Goal: Task Accomplishment & Management: Manage account settings

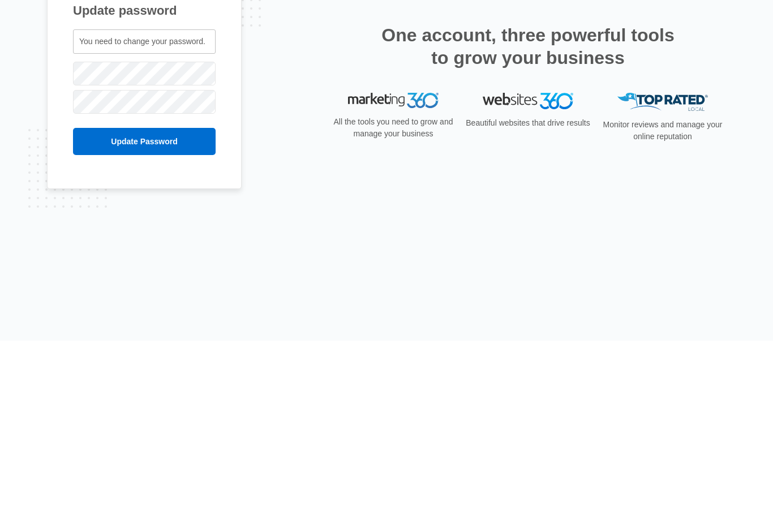
click at [185, 294] on input "Update Password" at bounding box center [144, 307] width 143 height 27
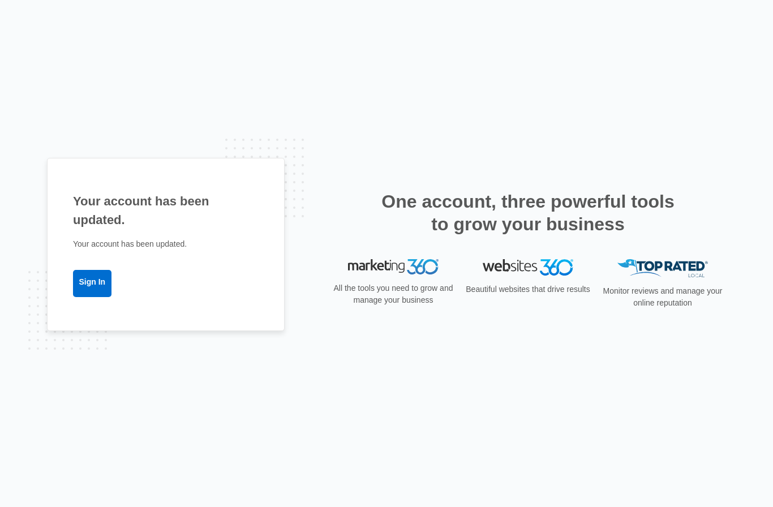
click at [89, 297] on link "Sign In" at bounding box center [92, 283] width 38 height 27
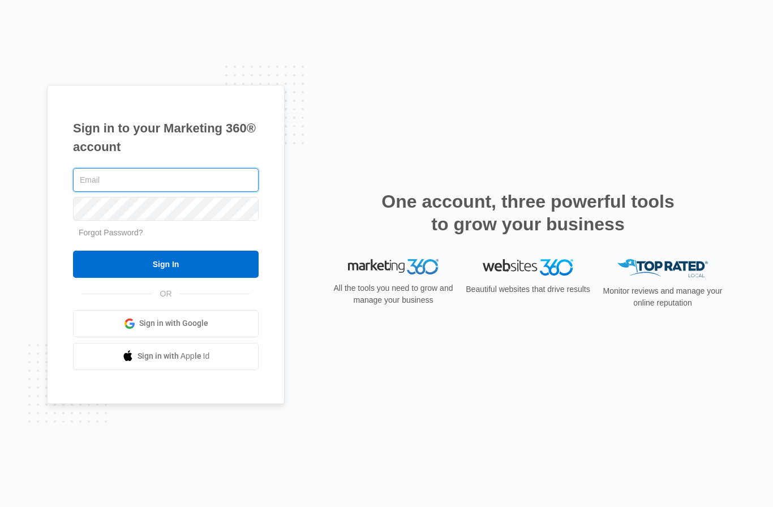
type input "[EMAIL_ADDRESS][DOMAIN_NAME]"
click at [205, 278] on input "Sign In" at bounding box center [166, 264] width 186 height 27
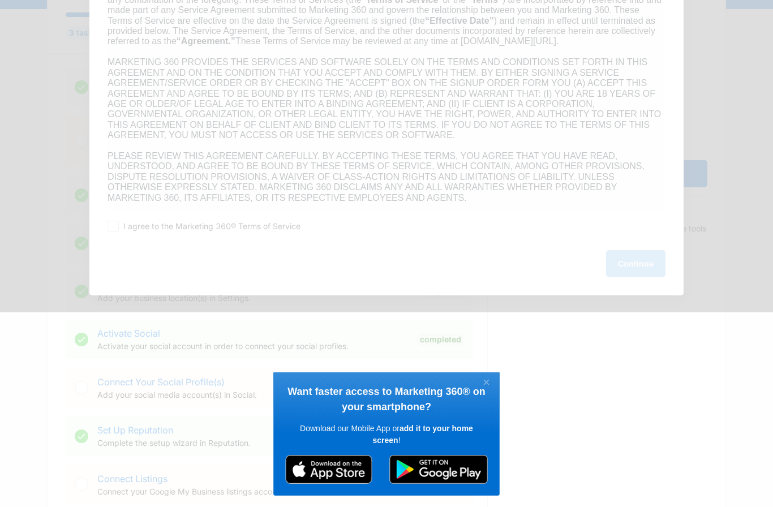
scroll to position [189, 0]
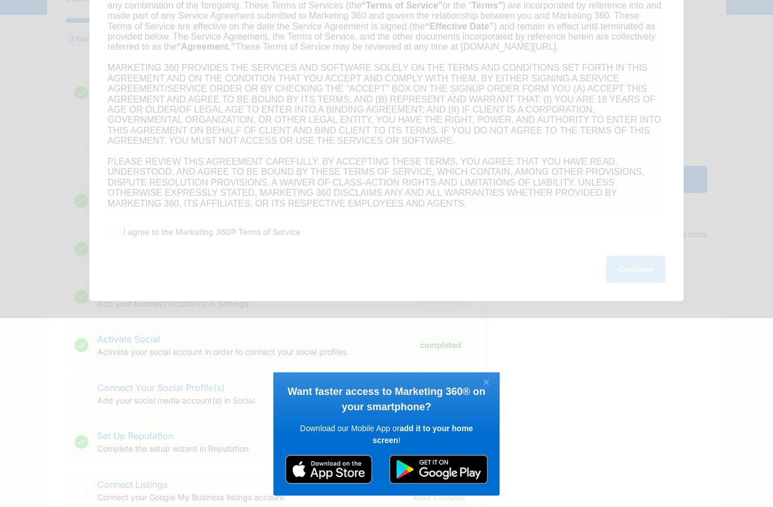
click at [584, 334] on appcues "× Want faster access to Marketing 360® on your smartphone? Download our Mobile …" at bounding box center [386, 253] width 773 height 507
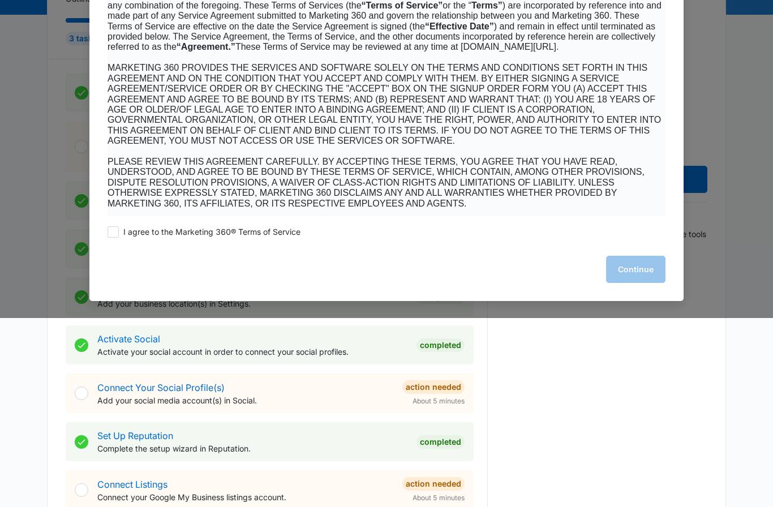
click at [649, 325] on appcues "× Want faster access to Marketing 360® on your smartphone? Download our Mobile …" at bounding box center [386, 253] width 773 height 507
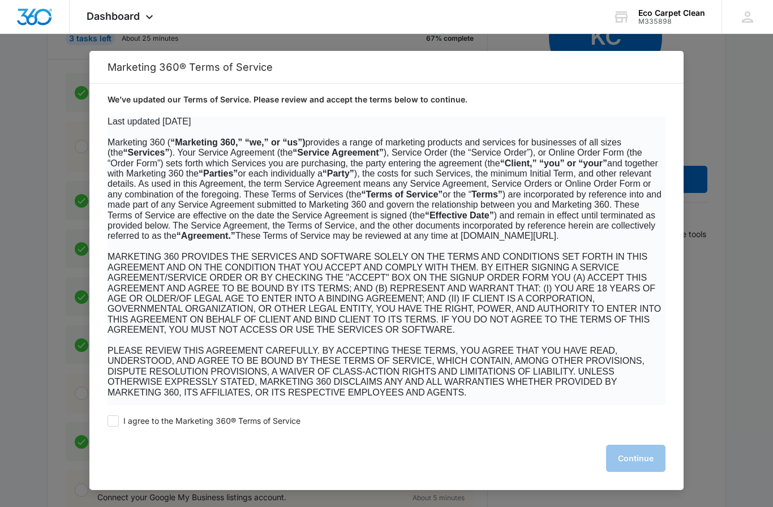
click at [590, 419] on span ", the Marketing 360 Payments Terms of Service, which governs all use of Marketi…" at bounding box center [381, 429] width 547 height 20
click at [112, 427] on span at bounding box center [113, 420] width 11 height 11
click at [112, 427] on input "I agree to the Marketing 360® Terms of Service" at bounding box center [113, 420] width 11 height 11
checkbox input "true"
click at [614, 472] on button "Continue" at bounding box center [635, 458] width 59 height 27
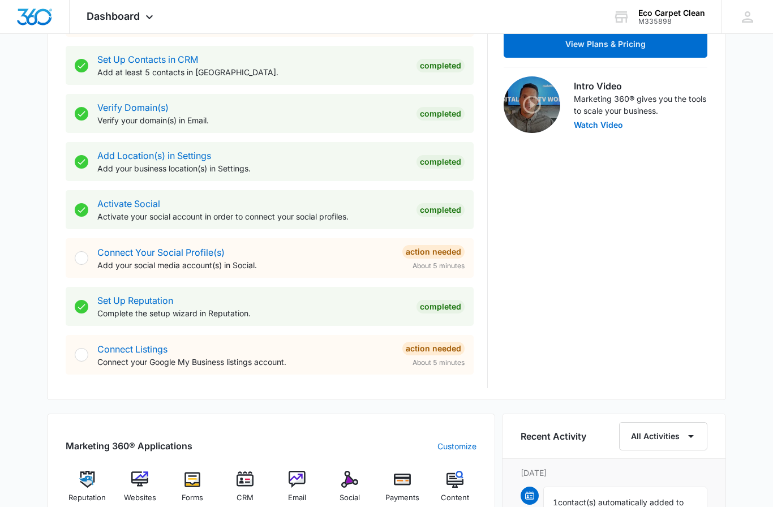
scroll to position [317, 0]
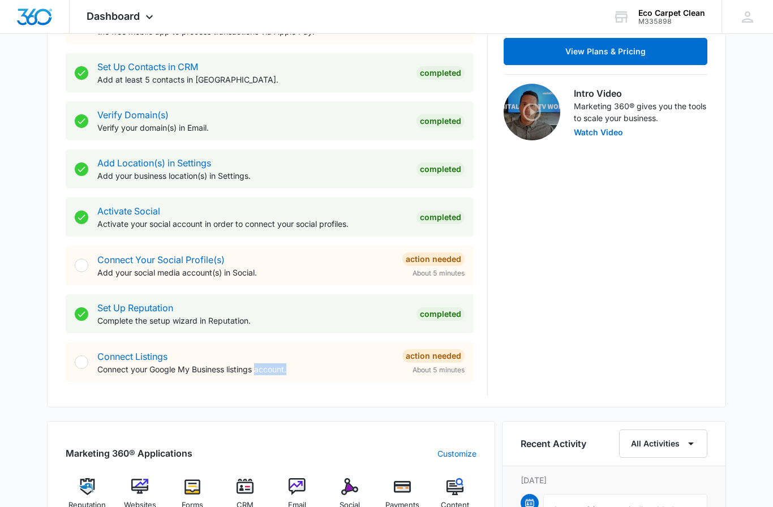
click at [89, 366] on div "Connect Listings Connect your Google My Business listings account. Action Neede…" at bounding box center [270, 362] width 408 height 40
click at [80, 362] on div at bounding box center [82, 362] width 14 height 14
click at [363, 359] on div "Connect Listings Connect your Google My Business listings account." at bounding box center [245, 362] width 296 height 25
click at [450, 375] on span "About 5 minutes" at bounding box center [439, 370] width 52 height 10
click at [440, 364] on div "Action Needed About 5 minutes" at bounding box center [433, 362] width 62 height 26
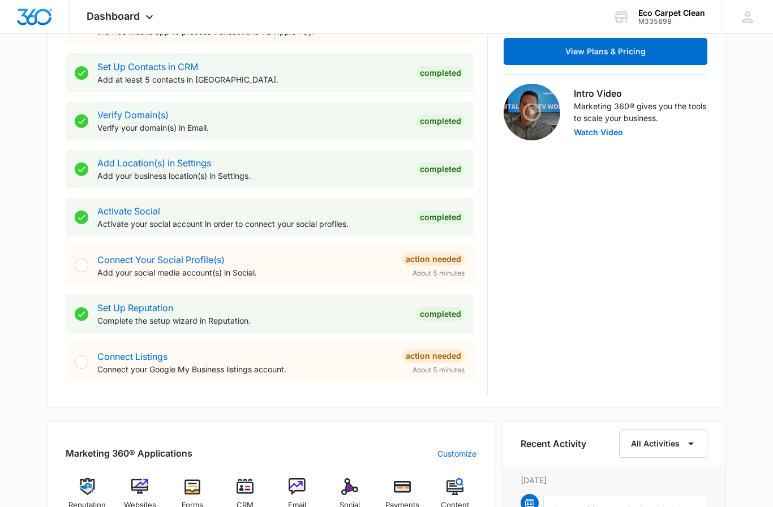
click at [263, 366] on p "Connect your Google My Business listings account." at bounding box center [245, 369] width 296 height 12
click at [166, 377] on div "Connect Listings Connect your Google My Business listings account. Action Neede…" at bounding box center [270, 362] width 408 height 40
click at [132, 351] on link "Connect Listings" at bounding box center [132, 356] width 70 height 11
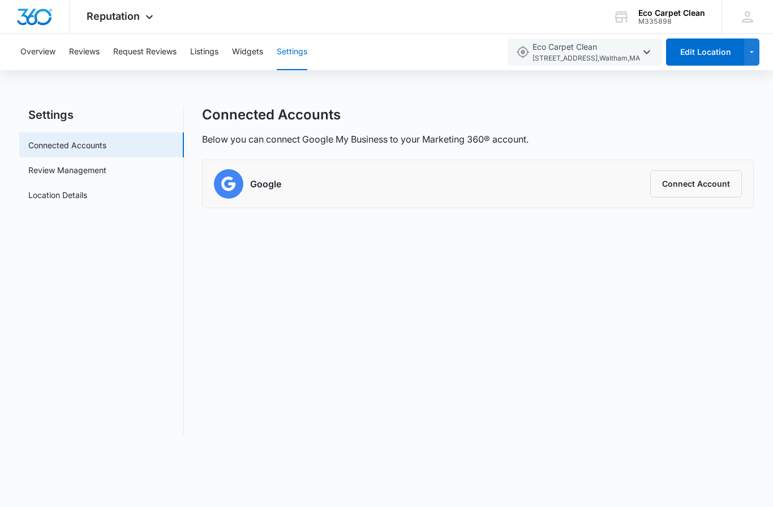
click at [707, 180] on button "Connect Account" at bounding box center [696, 183] width 92 height 27
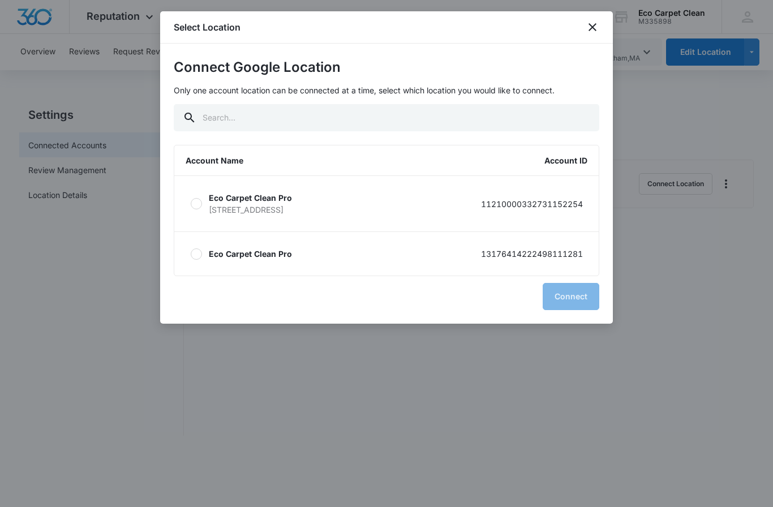
click at [200, 206] on div at bounding box center [196, 203] width 11 height 11
click at [191, 204] on input "Eco Carpet Clean Pro [STREET_ADDRESS] 11210000332731152254" at bounding box center [190, 204] width 1 height 1
click at [407, 261] on label "Eco Carpet Clean Pro 13176414222498111281" at bounding box center [386, 254] width 424 height 44
click at [191, 254] on input "Eco Carpet Clean Pro 13176414222498111281" at bounding box center [190, 254] width 1 height 1
radio input "false"
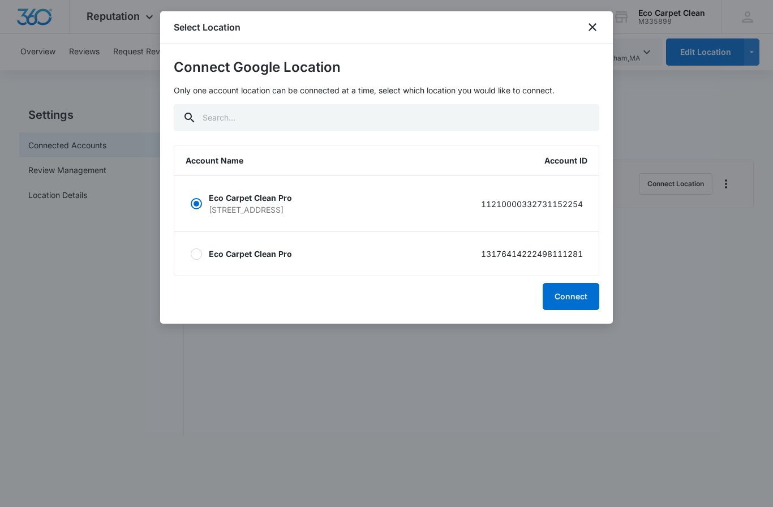
radio input "true"
click at [412, 213] on label "Eco Carpet Clean Pro [STREET_ADDRESS] 11210000332731152254" at bounding box center [386, 203] width 424 height 55
click at [191, 204] on input "Eco Carpet Clean Pro [STREET_ADDRESS] 11210000332731152254" at bounding box center [190, 204] width 1 height 1
radio input "true"
radio input "false"
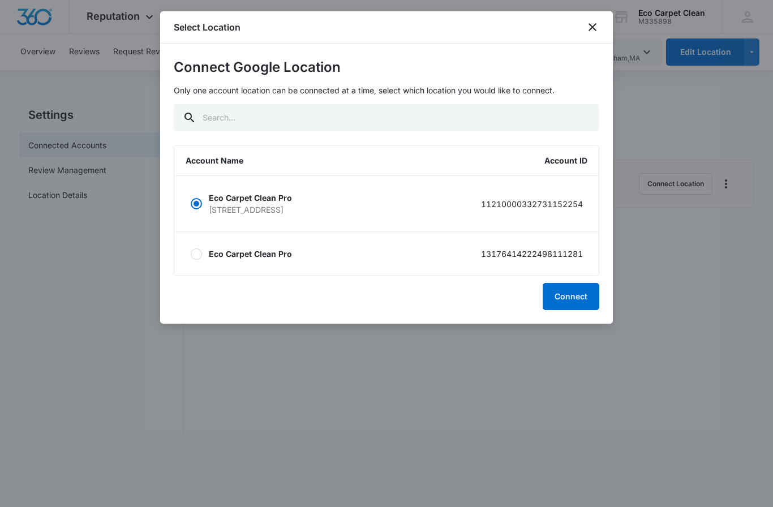
click at [572, 302] on button "Connect" at bounding box center [571, 296] width 57 height 27
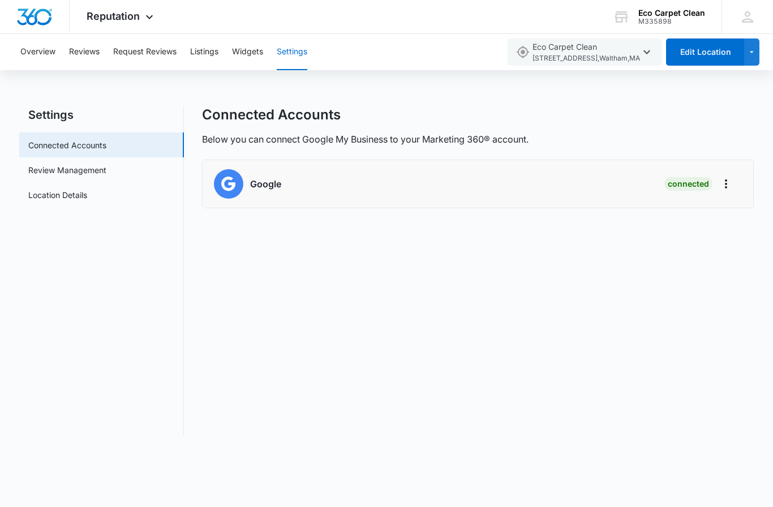
click at [582, 189] on div "Google Connected" at bounding box center [478, 183] width 528 height 29
click at [91, 164] on link "Review Management" at bounding box center [67, 170] width 78 height 12
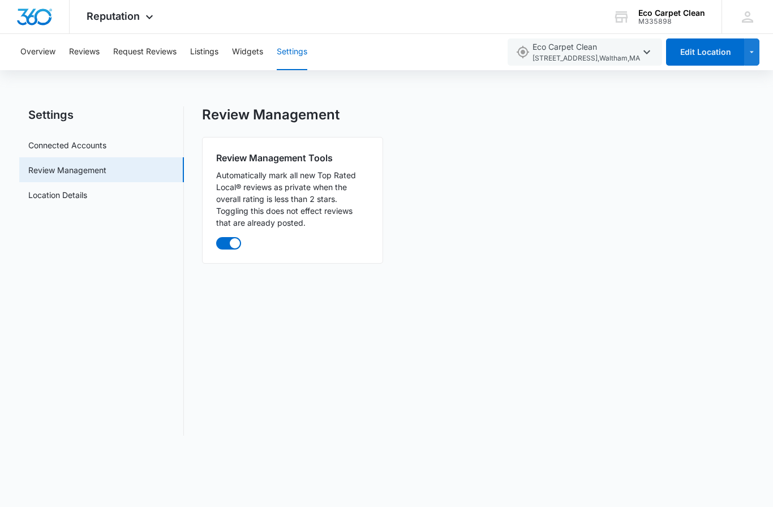
click at [95, 149] on link "Connected Accounts" at bounding box center [67, 145] width 78 height 12
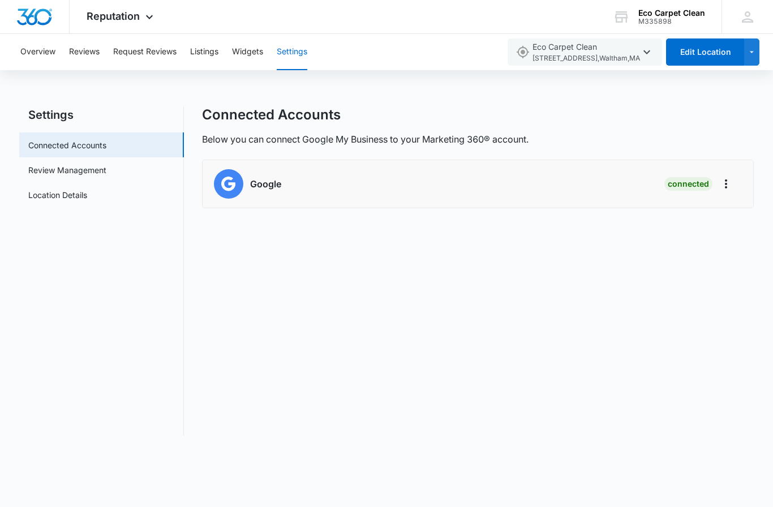
click at [497, 187] on div "Google Connected" at bounding box center [478, 183] width 528 height 29
click at [36, 59] on button "Overview" at bounding box center [37, 52] width 35 height 36
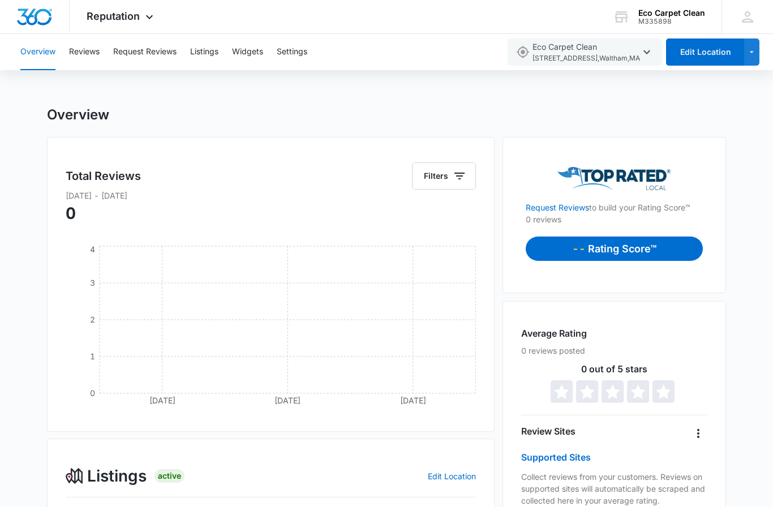
click at [415, 107] on div "Overview" at bounding box center [386, 114] width 679 height 17
click at [91, 61] on button "Reviews" at bounding box center [84, 52] width 31 height 36
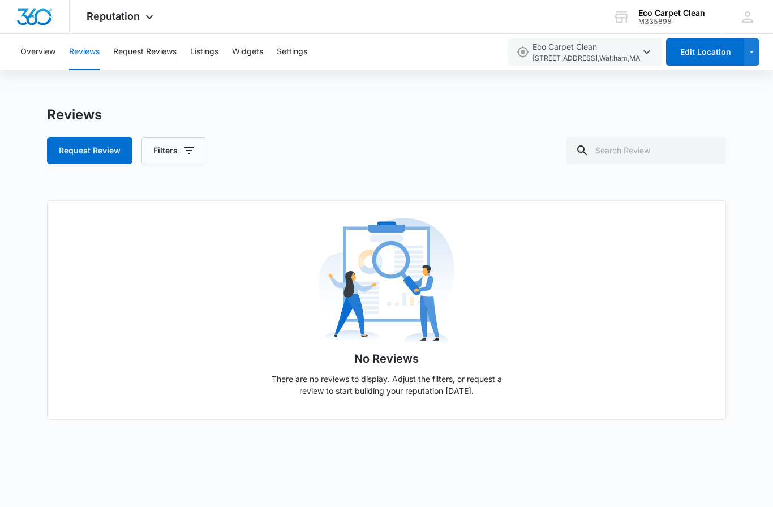
click at [163, 59] on button "Request Reviews" at bounding box center [144, 52] width 63 height 36
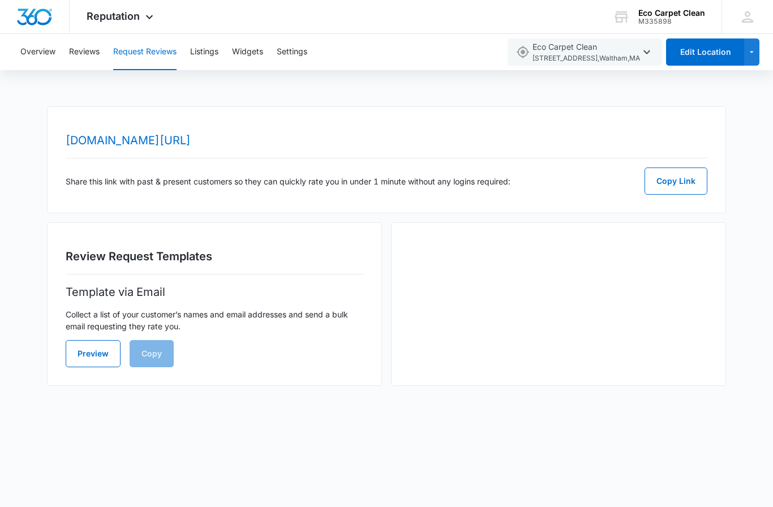
click at [299, 440] on body "Reputation Apps Reputation Websites Forms CRM Email Social Payments POS Content…" at bounding box center [386, 253] width 773 height 507
click at [213, 54] on button "Listings" at bounding box center [204, 52] width 28 height 36
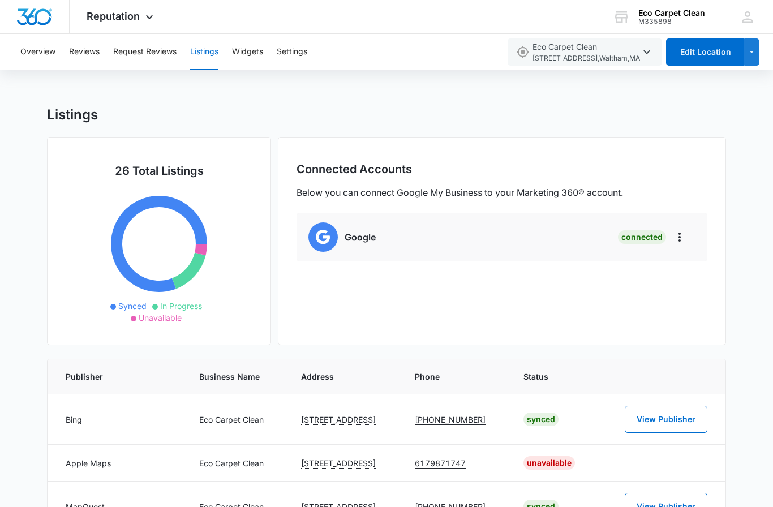
click at [264, 110] on div "Listings" at bounding box center [386, 114] width 679 height 17
click at [441, 120] on div "Listings" at bounding box center [386, 114] width 679 height 17
click at [329, 111] on div "Listings" at bounding box center [386, 114] width 679 height 17
click at [294, 304] on div "Connected Accounts Below you can connect Google My Business to your Marketing 3…" at bounding box center [502, 241] width 448 height 208
click at [92, 57] on button "Reviews" at bounding box center [84, 52] width 31 height 36
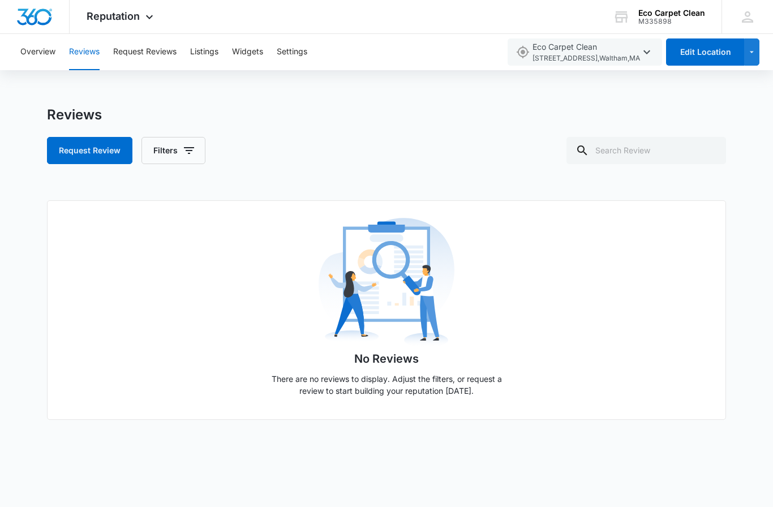
click at [50, 53] on button "Overview" at bounding box center [37, 52] width 35 height 36
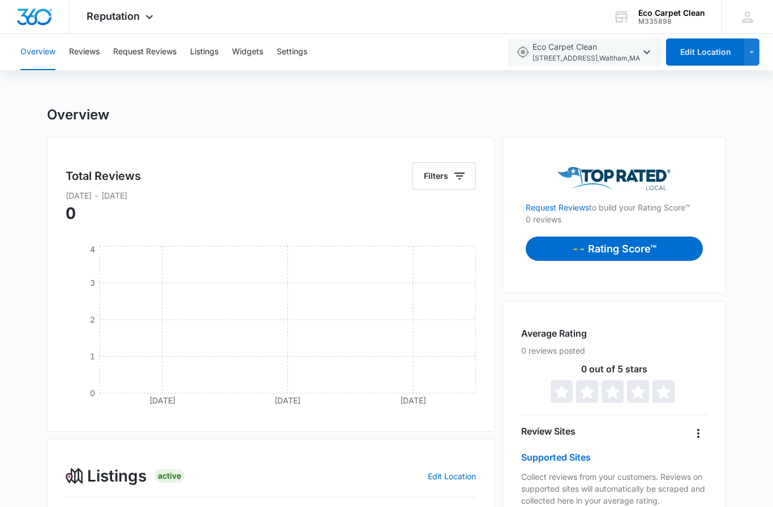
click at [156, 58] on button "Request Reviews" at bounding box center [144, 52] width 63 height 36
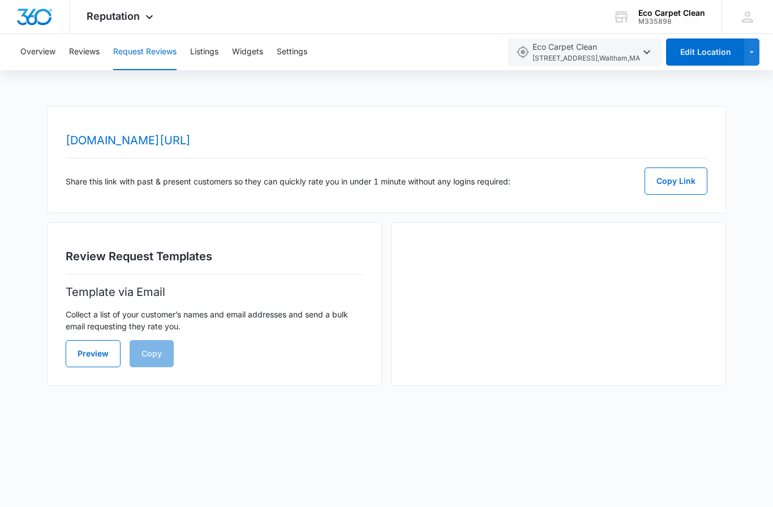
click at [263, 49] on button "Widgets" at bounding box center [247, 52] width 31 height 36
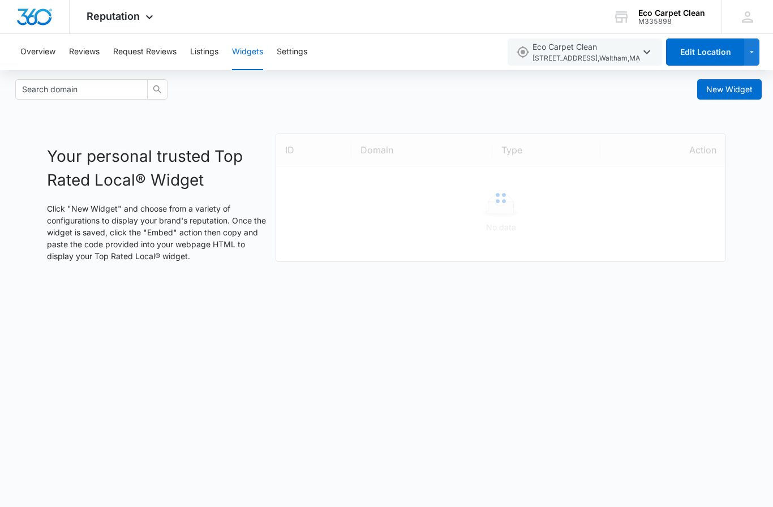
click at [293, 50] on button "Settings" at bounding box center [292, 52] width 31 height 36
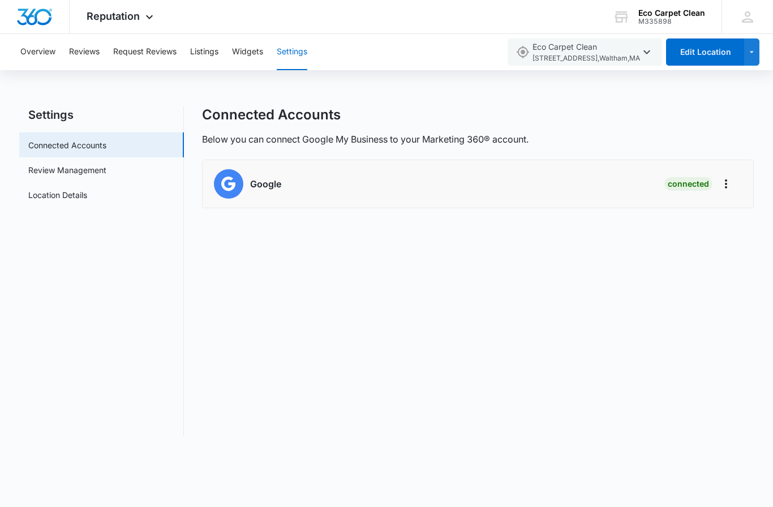
click at [258, 53] on button "Widgets" at bounding box center [247, 52] width 31 height 36
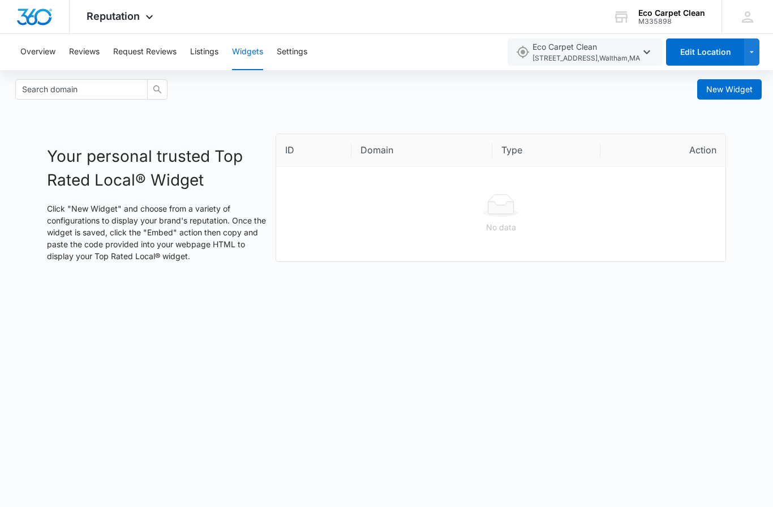
click at [212, 52] on button "Listings" at bounding box center [204, 52] width 28 height 36
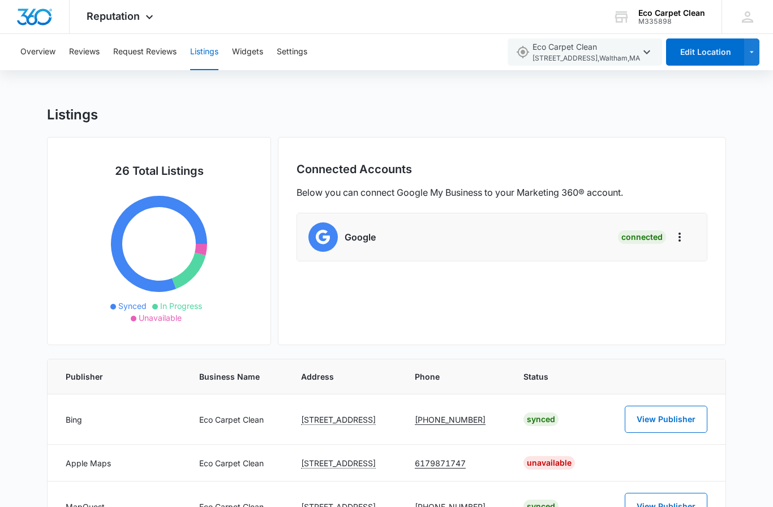
click at [143, 56] on button "Request Reviews" at bounding box center [144, 52] width 63 height 36
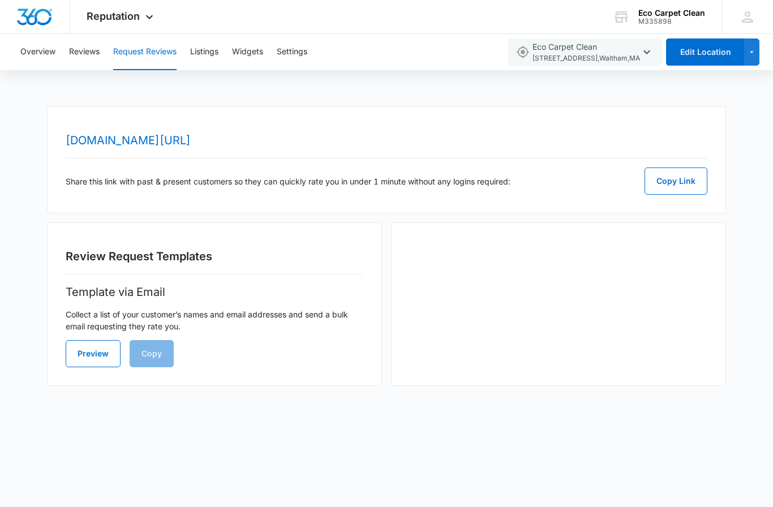
click at [92, 57] on button "Reviews" at bounding box center [84, 52] width 31 height 36
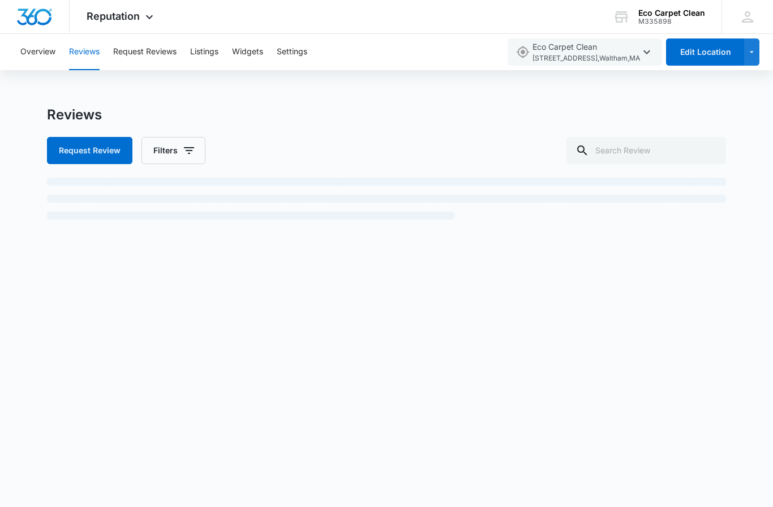
click at [317, 54] on div "Overview Reviews Request Reviews Listings Widgets Settings" at bounding box center [257, 52] width 486 height 36
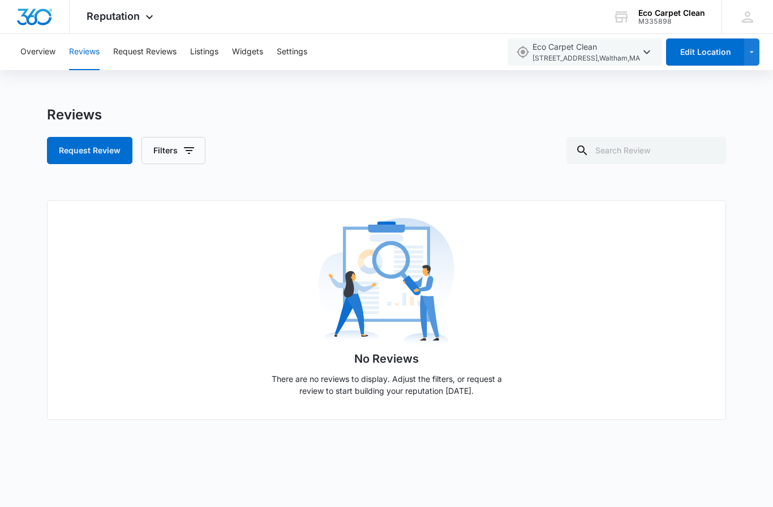
click at [36, 45] on button "Overview" at bounding box center [37, 52] width 35 height 36
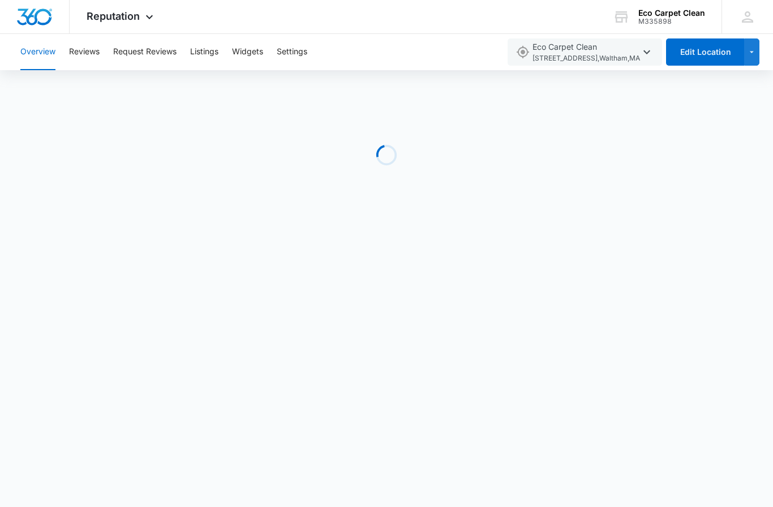
click at [751, 18] on icon at bounding box center [747, 16] width 17 height 17
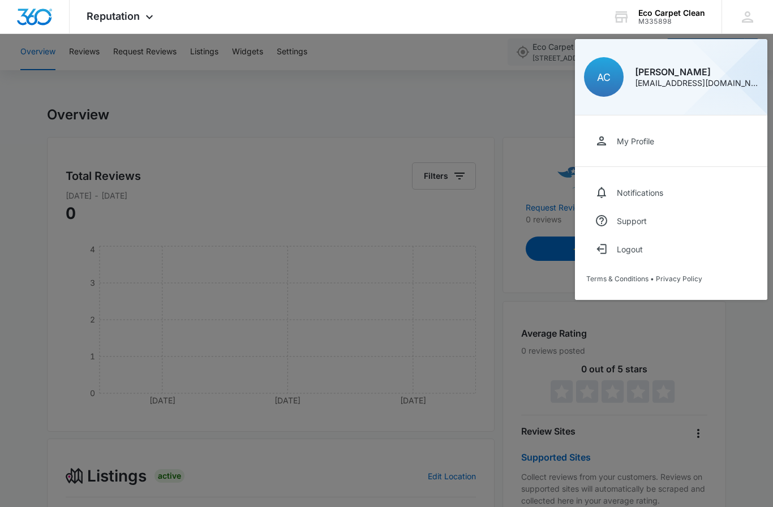
click at [668, 143] on link "My Profile" at bounding box center [671, 141] width 170 height 28
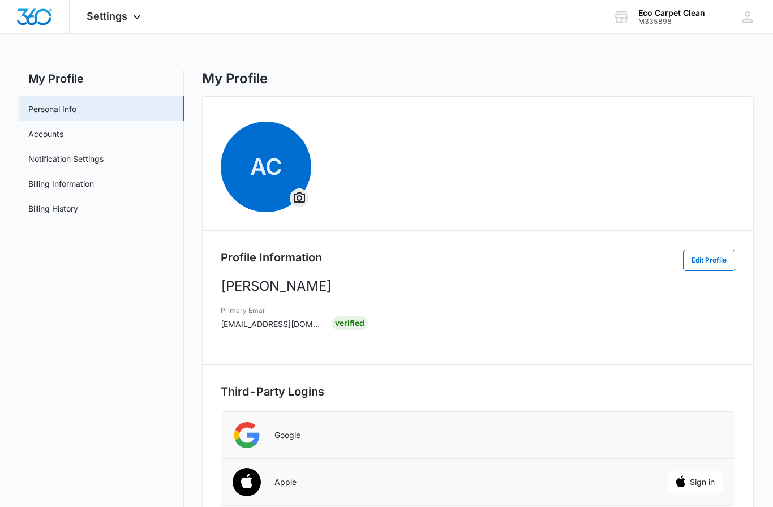
click at [713, 443] on div "Sign in with Google. Opens in new tab" at bounding box center [695, 435] width 55 height 25
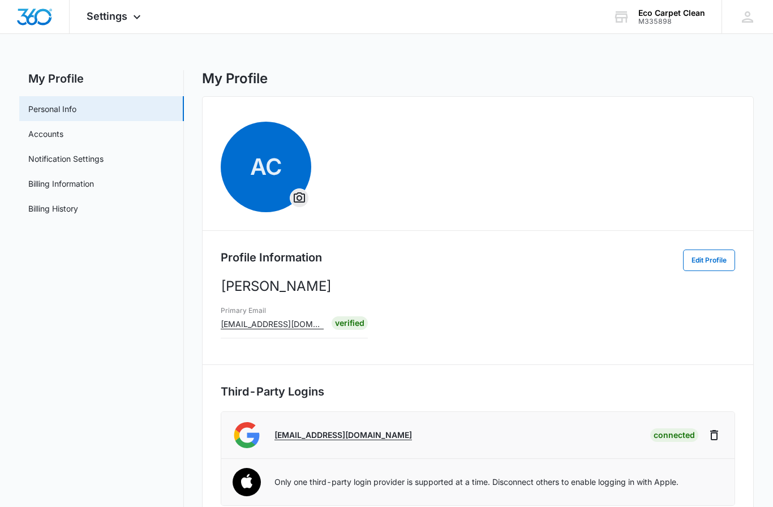
click at [61, 137] on link "Accounts" at bounding box center [45, 134] width 35 height 12
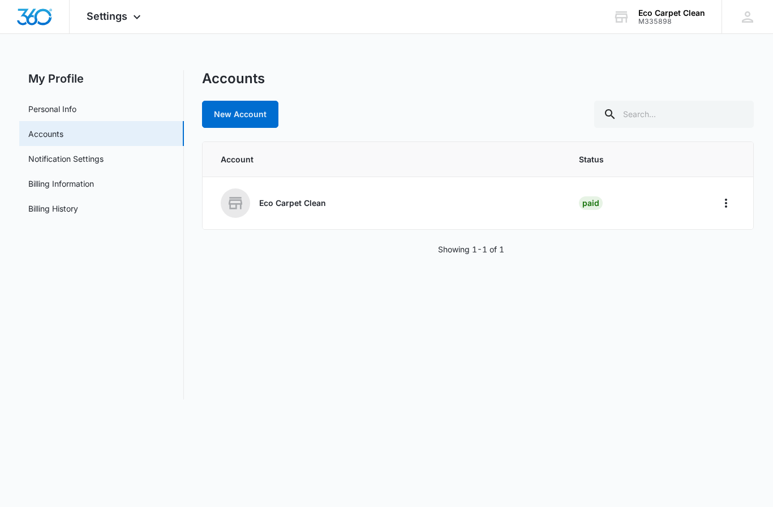
click at [547, 398] on div "Accounts New Account Account Status Eco Carpet Clean Paid Showing 1-1 of 1" at bounding box center [478, 234] width 552 height 329
click at [97, 153] on link "Notification Settings" at bounding box center [65, 159] width 75 height 12
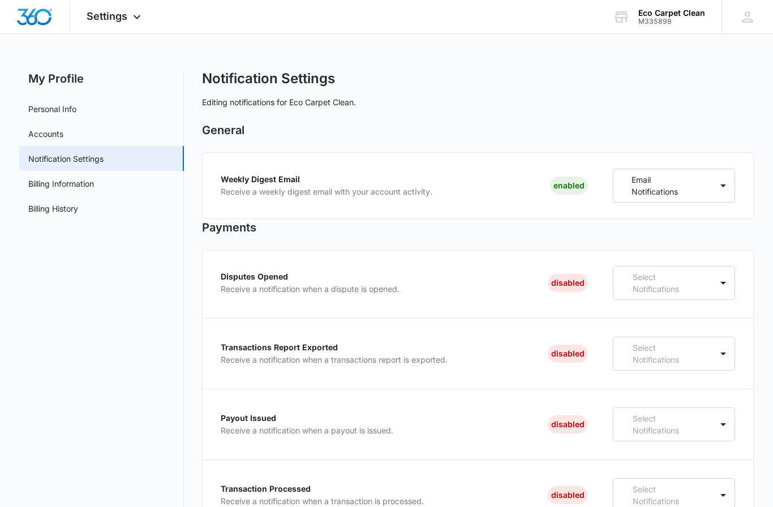
click at [63, 204] on link "Billing History" at bounding box center [53, 209] width 50 height 12
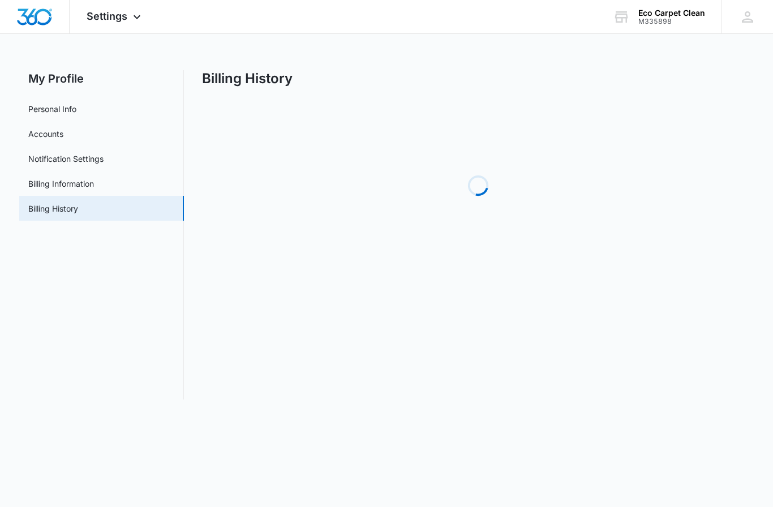
click at [83, 165] on link "Notification Settings" at bounding box center [65, 159] width 75 height 12
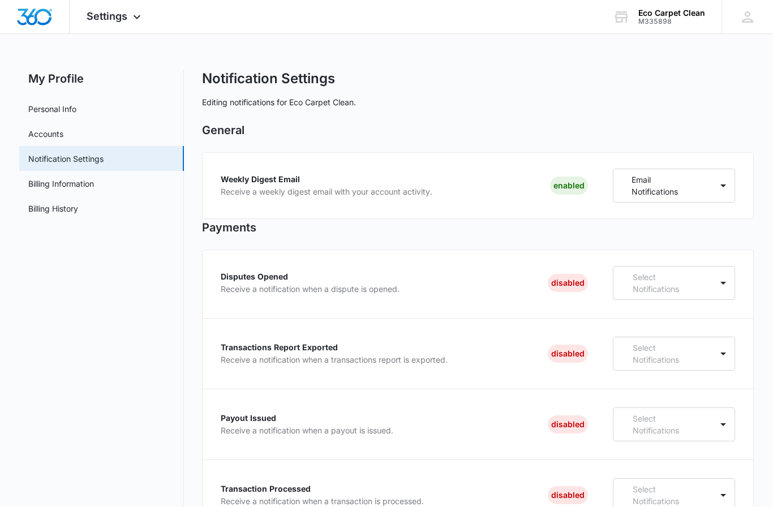
click at [63, 140] on link "Accounts" at bounding box center [45, 134] width 35 height 12
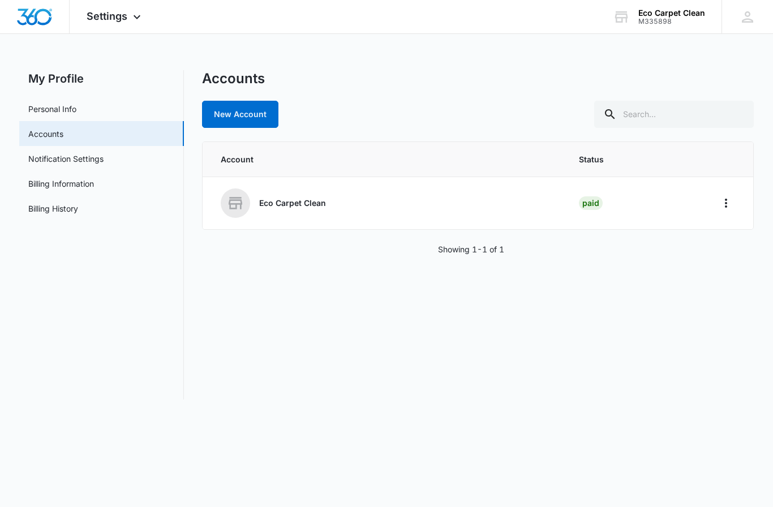
click at [114, 21] on span "Settings" at bounding box center [107, 16] width 41 height 12
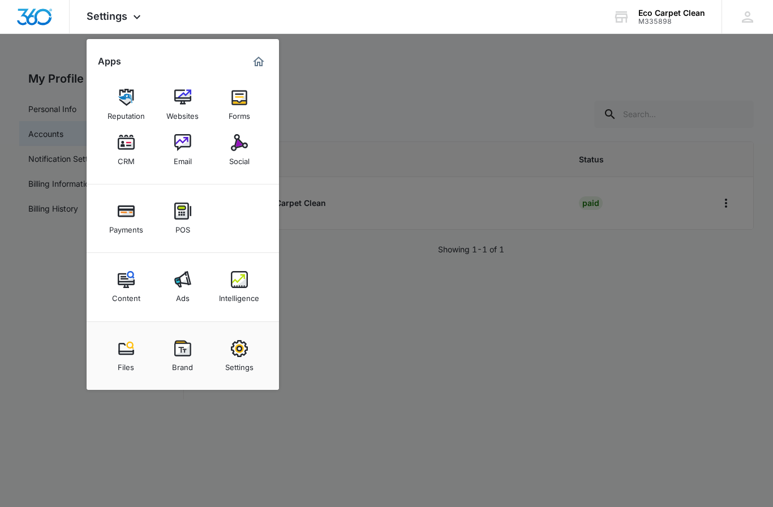
click at [113, 297] on div "Content" at bounding box center [126, 295] width 28 height 15
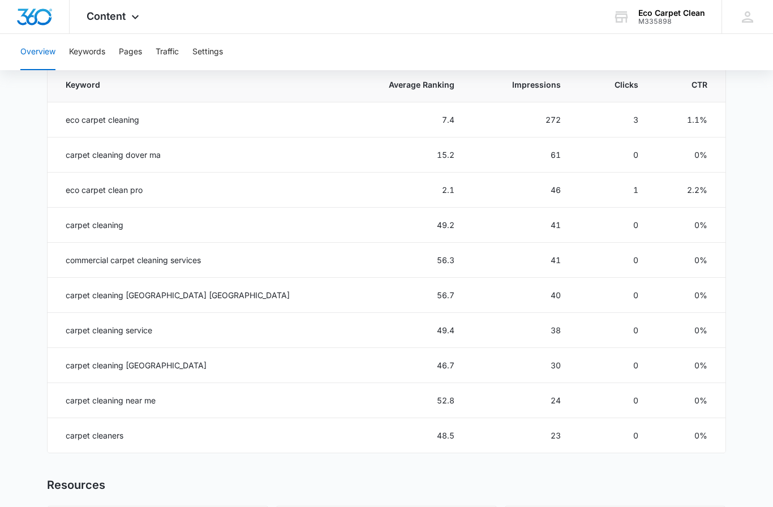
scroll to position [523, 0]
click at [342, 262] on td "56.3" at bounding box center [405, 259] width 126 height 35
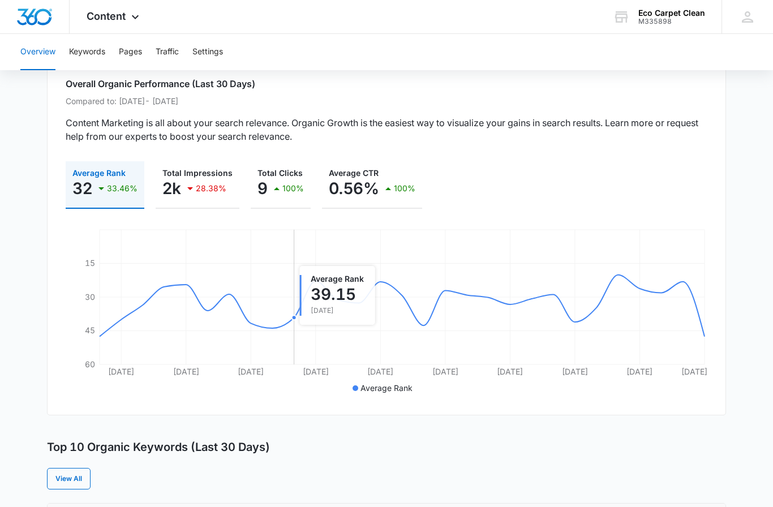
scroll to position [0, 0]
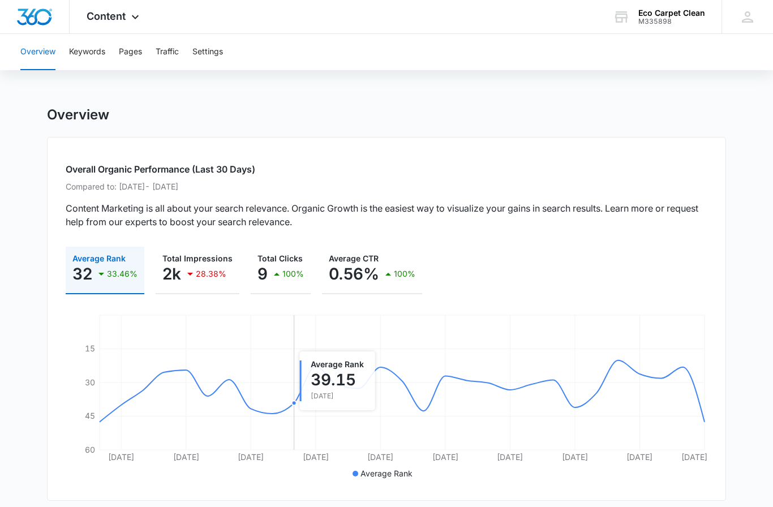
click at [96, 61] on button "Keywords" at bounding box center [87, 52] width 36 height 36
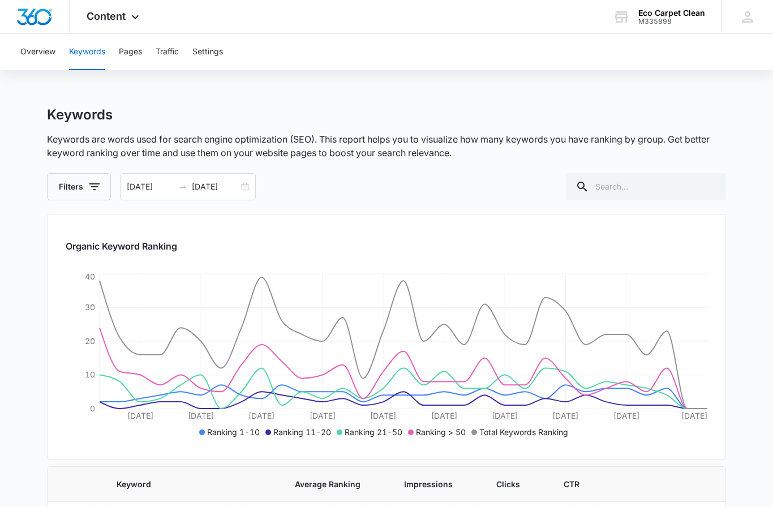
click at [141, 56] on button "Pages" at bounding box center [130, 52] width 23 height 36
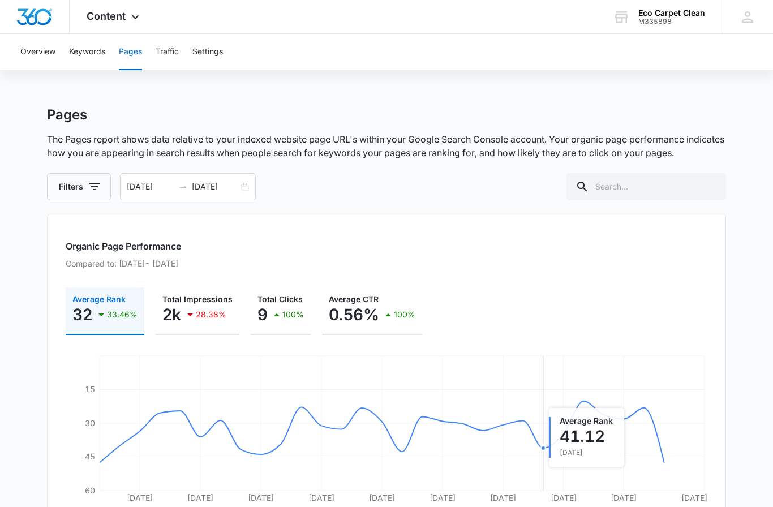
click at [170, 53] on button "Traffic" at bounding box center [167, 52] width 23 height 36
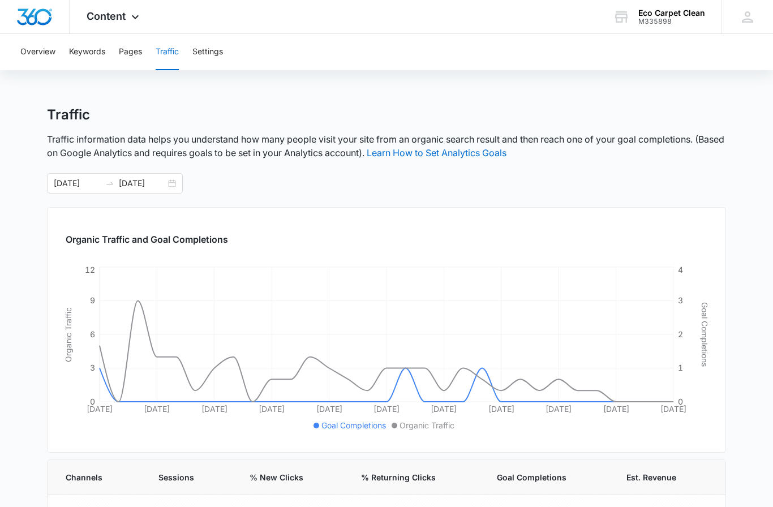
click at [234, 47] on div "Overview Keywords Pages Traffic Settings" at bounding box center [387, 52] width 746 height 36
click at [49, 57] on button "Overview" at bounding box center [37, 52] width 35 height 36
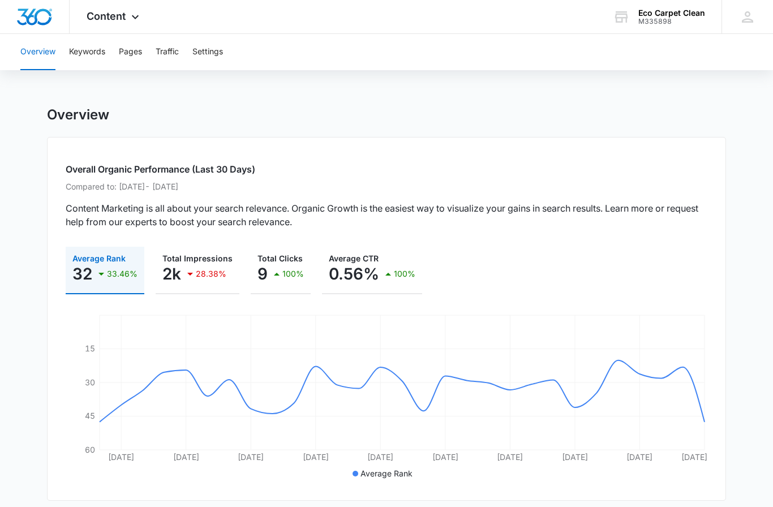
click at [92, 26] on div "Content Apps Reputation Websites Forms CRM Email Social Payments POS Content Ad…" at bounding box center [114, 16] width 89 height 33
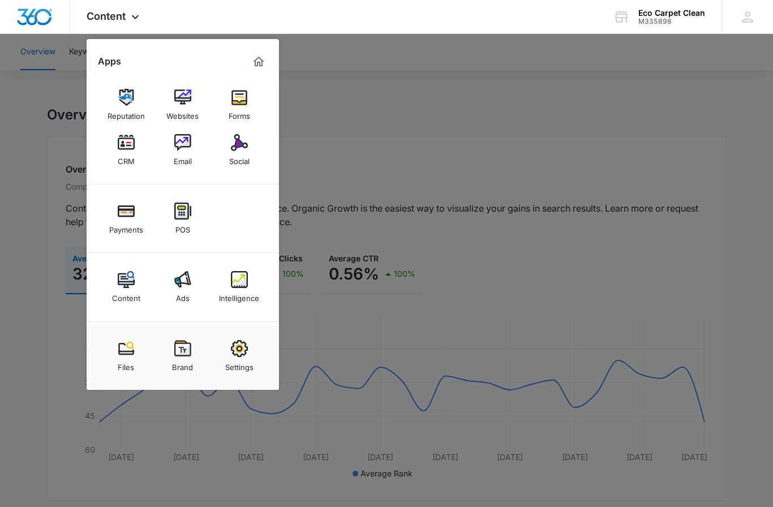
click at [111, 68] on div "Apps" at bounding box center [183, 62] width 170 height 18
click at [259, 67] on img "Marketing 360® Dashboard" at bounding box center [259, 62] width 14 height 14
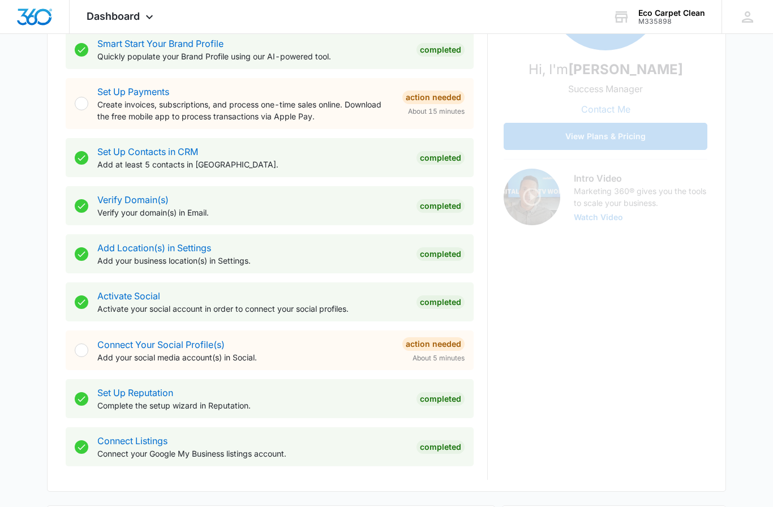
scroll to position [257, 0]
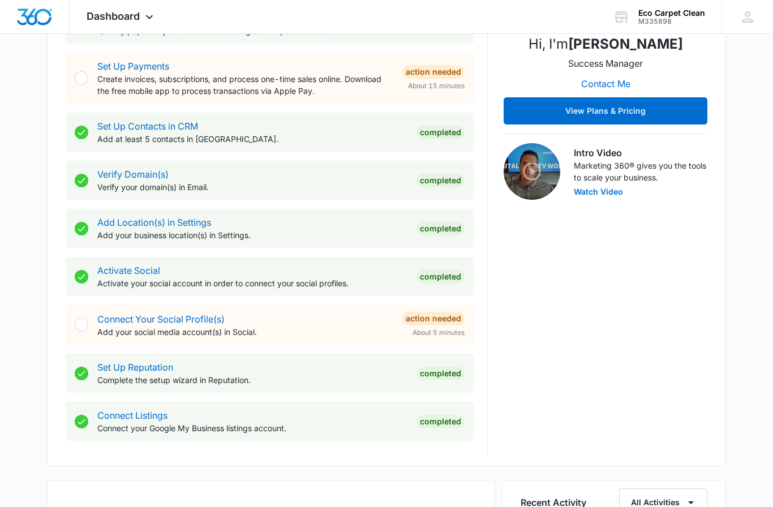
click at [171, 131] on link "Set Up Contacts in CRM" at bounding box center [147, 126] width 101 height 11
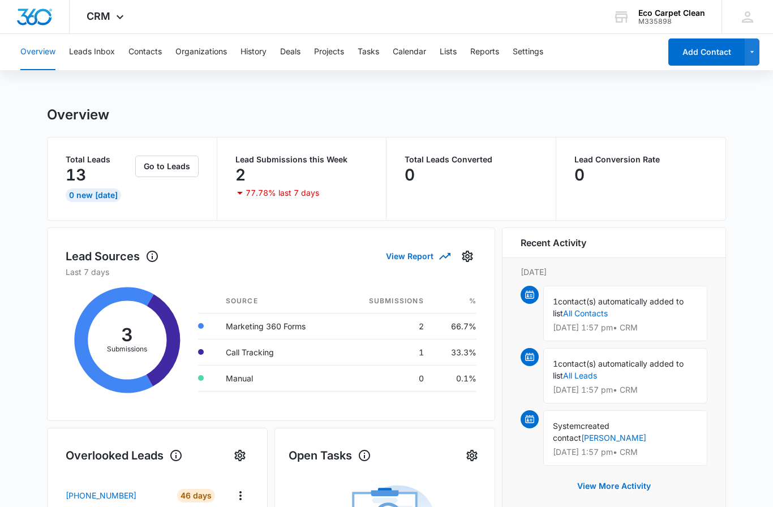
click at [88, 53] on button "Leads Inbox" at bounding box center [92, 52] width 46 height 36
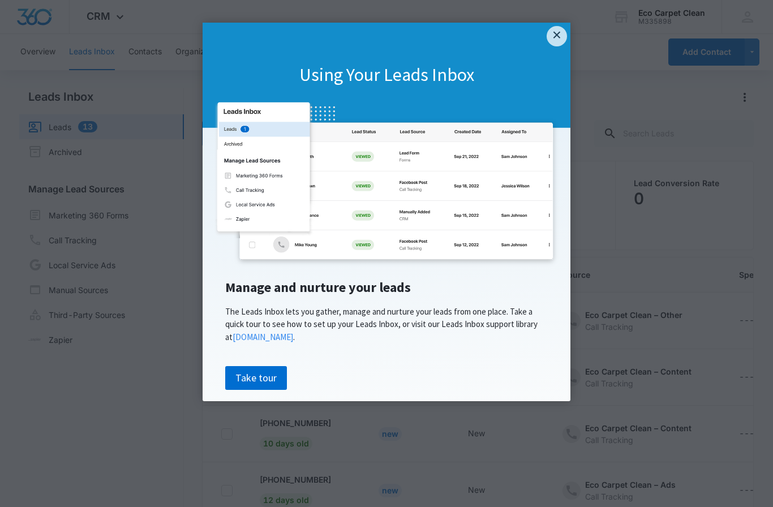
click at [558, 35] on link "×" at bounding box center [557, 36] width 20 height 20
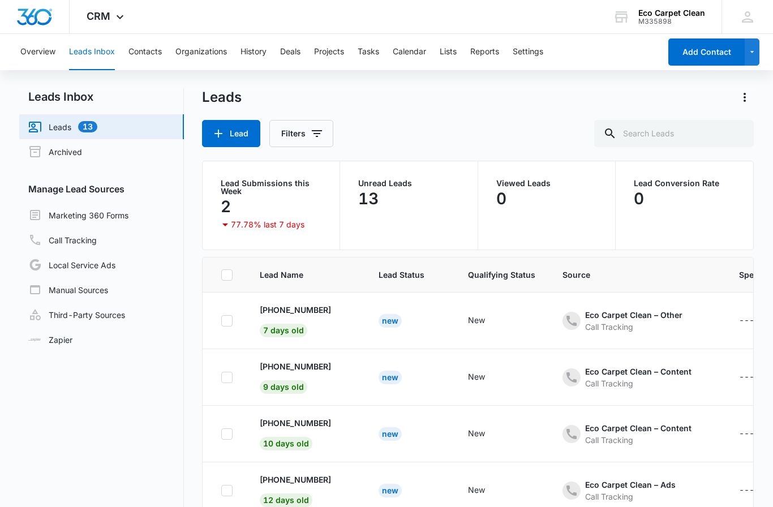
click at [82, 215] on link "Marketing 360 Forms" at bounding box center [78, 215] width 100 height 14
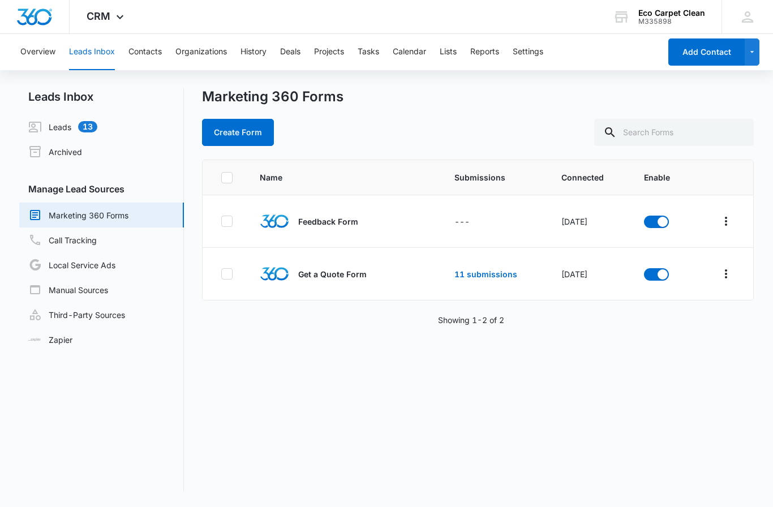
click at [719, 285] on td at bounding box center [723, 274] width 59 height 53
click at [715, 284] on td at bounding box center [723, 274] width 59 height 53
click at [735, 272] on button "Overflow Menu" at bounding box center [726, 274] width 18 height 18
click at [717, 265] on button "Overflow Menu" at bounding box center [726, 274] width 18 height 18
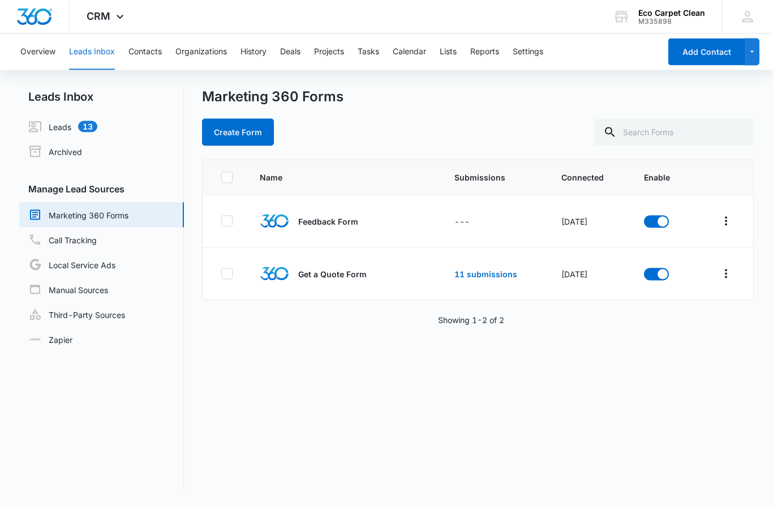
scroll to position [7, 0]
click at [500, 414] on div "Name Submissions Connected Enable Feedback Form --- [DATE] Get a Quote Form 11 …" at bounding box center [478, 326] width 552 height 332
click at [727, 280] on icon "Overflow Menu" at bounding box center [726, 274] width 14 height 14
click at [679, 366] on button "Delete" at bounding box center [682, 372] width 105 height 17
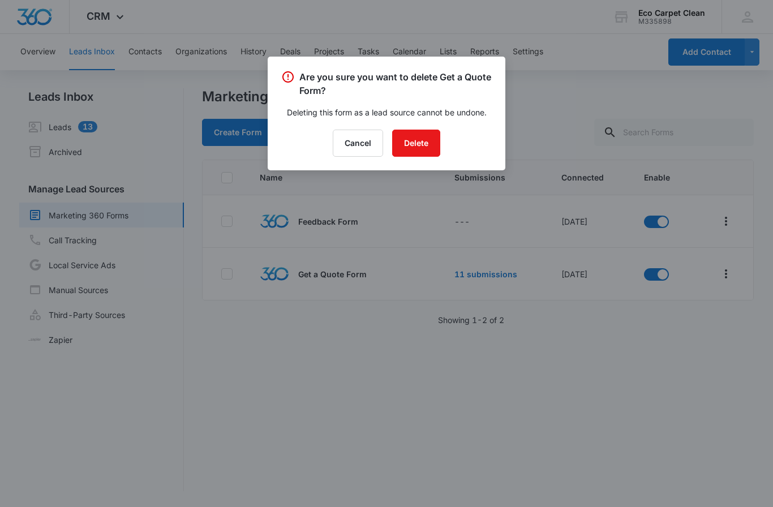
click at [348, 149] on button "Cancel" at bounding box center [358, 143] width 50 height 27
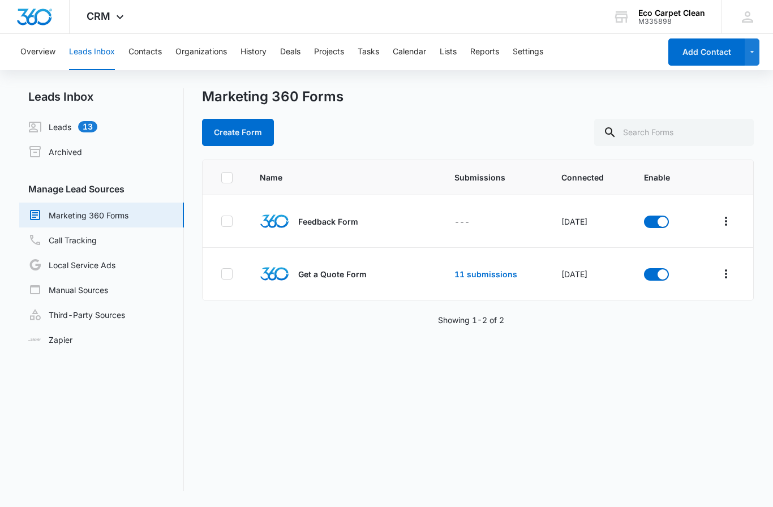
click at [727, 274] on icon "Overflow Menu" at bounding box center [726, 274] width 14 height 14
click at [664, 362] on button "Submission Rules" at bounding box center [682, 355] width 105 height 17
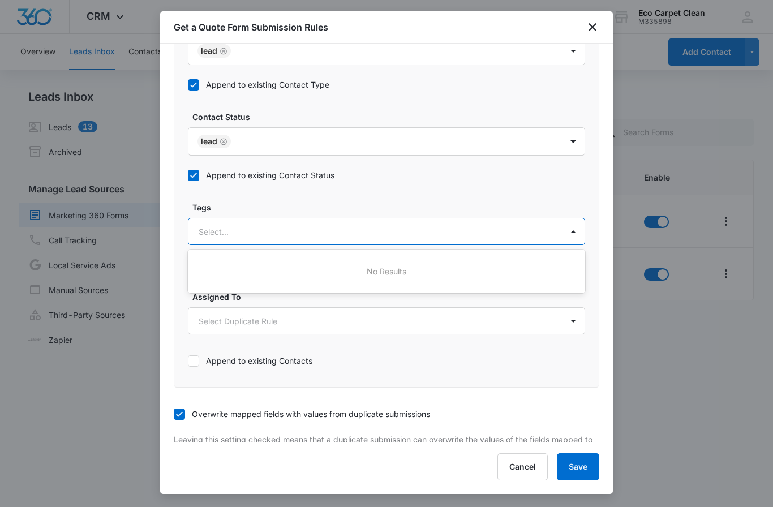
scroll to position [520, 0]
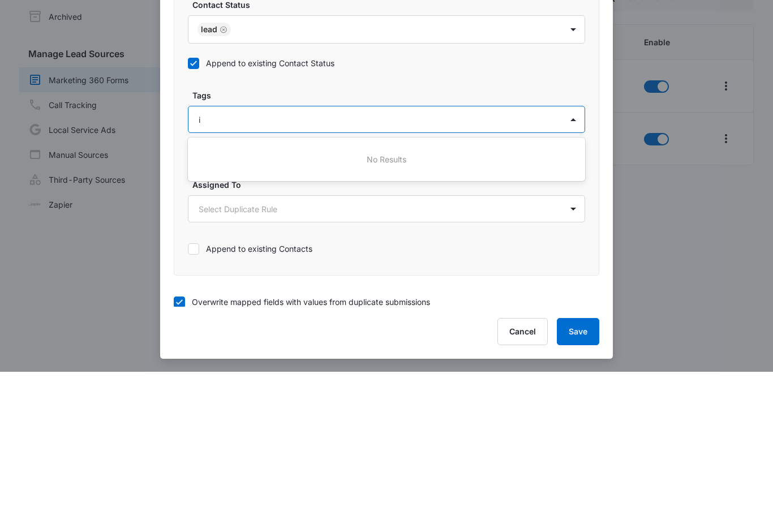
type input "i"
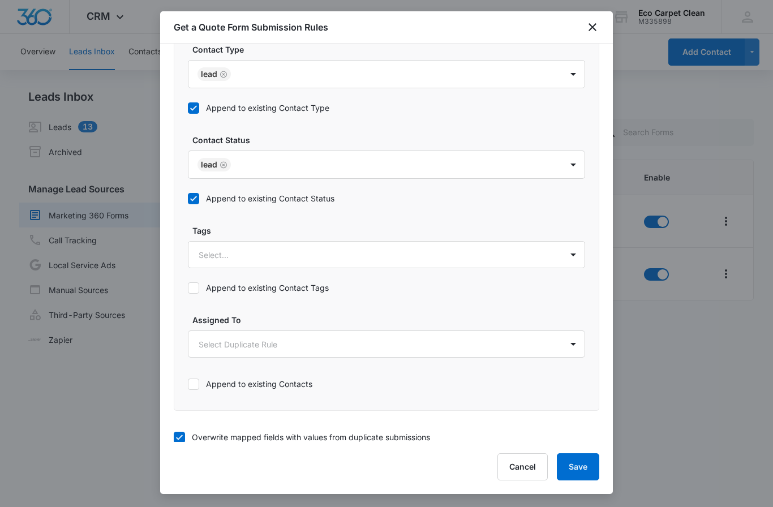
click at [438, 214] on body "CRM Apps Reputation Websites Forms CRM Email Social Payments POS Content Ads In…" at bounding box center [386, 253] width 773 height 507
click at [604, 25] on div "Get a Quote Form Submission Rules" at bounding box center [386, 27] width 453 height 32
click at [596, 30] on icon "close" at bounding box center [593, 27] width 8 height 8
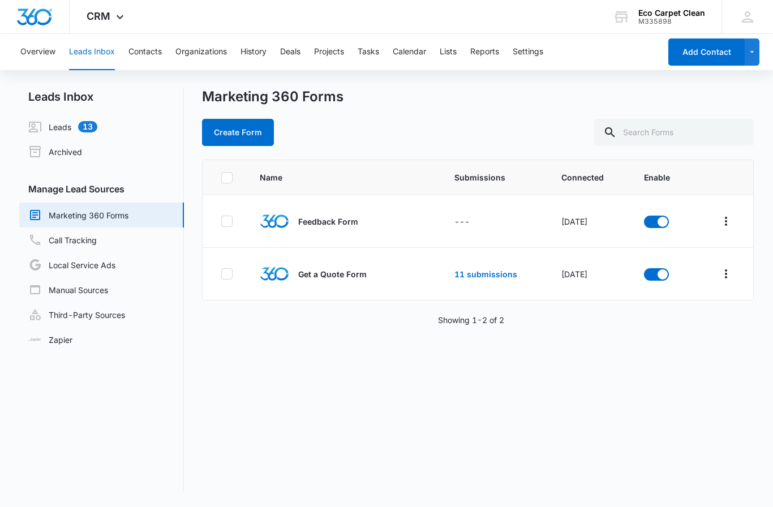
click at [595, 29] on div "CRM Apps Reputation Websites Forms CRM Email Social Payments POS Content Ads In…" at bounding box center [386, 17] width 773 height 34
click at [61, 121] on link "Leads 13" at bounding box center [62, 127] width 69 height 14
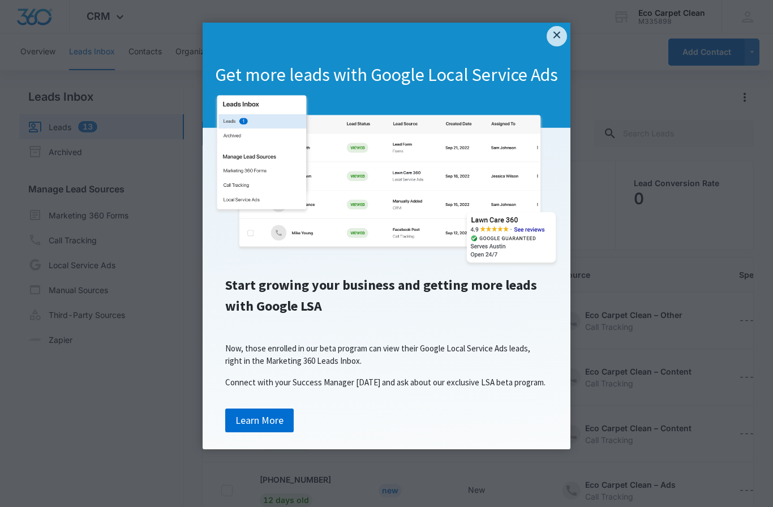
scroll to position [60, 0]
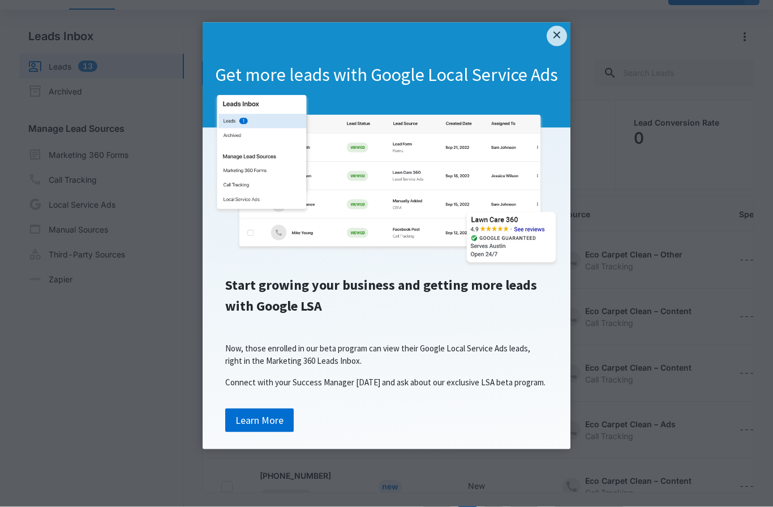
click at [201, 450] on appcues "× Get more leads with Google Local Service Ads Start growing your business and …" at bounding box center [386, 253] width 773 height 507
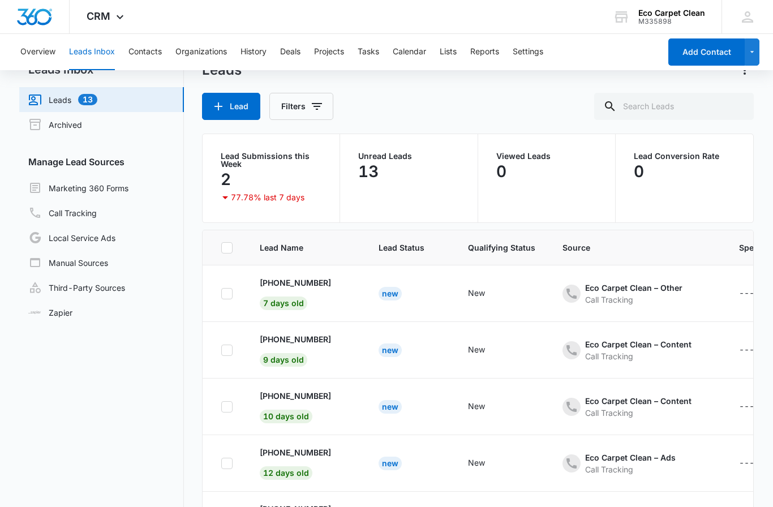
scroll to position [0, 0]
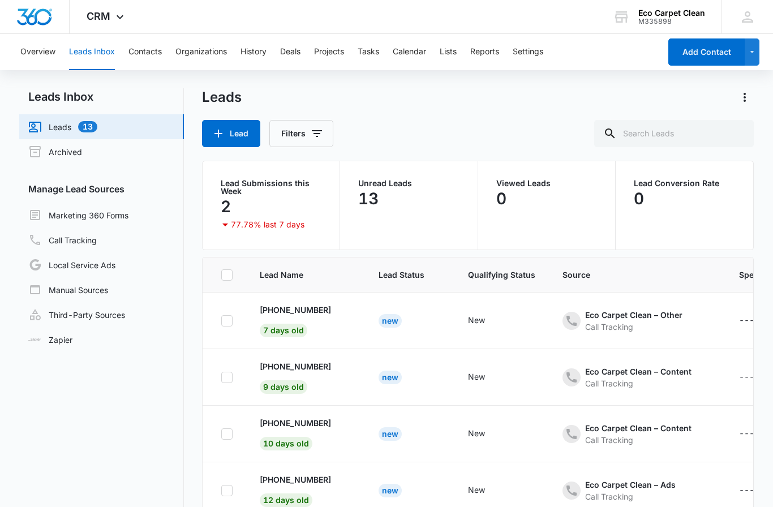
click at [471, 111] on div "Leads Lead Filters" at bounding box center [478, 117] width 552 height 59
click at [413, 98] on div "Leads" at bounding box center [478, 97] width 552 height 18
click at [486, 58] on button "Reports" at bounding box center [484, 52] width 29 height 36
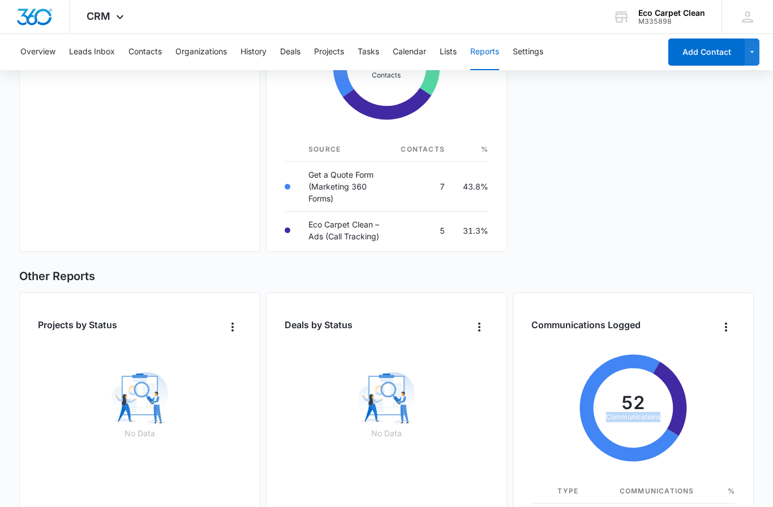
scroll to position [542, 0]
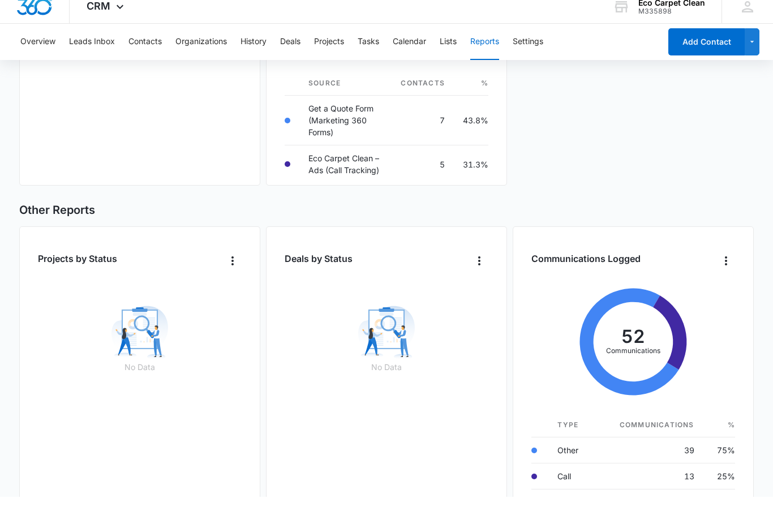
scroll to position [647, 0]
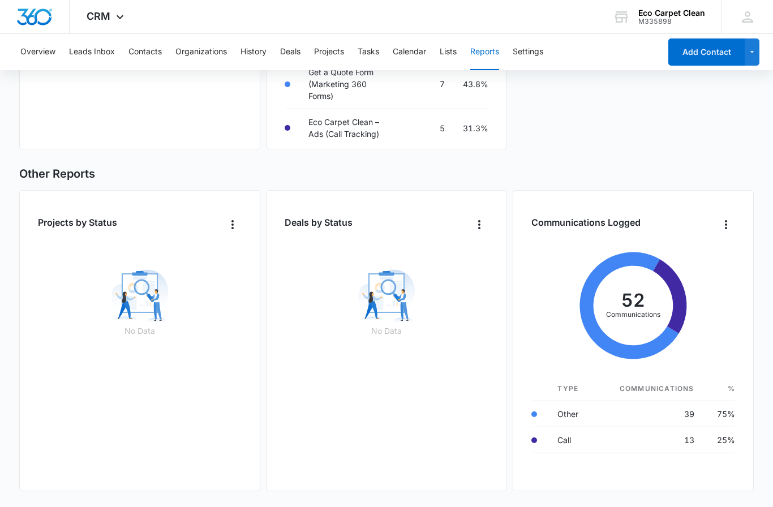
click at [440, 440] on div "No Data" at bounding box center [387, 363] width 204 height 241
click at [405, 474] on div "No Data" at bounding box center [387, 363] width 204 height 241
click at [319, 460] on div "No Data" at bounding box center [387, 363] width 204 height 241
click at [266, 444] on div "Deals by Status No Data" at bounding box center [386, 340] width 241 height 301
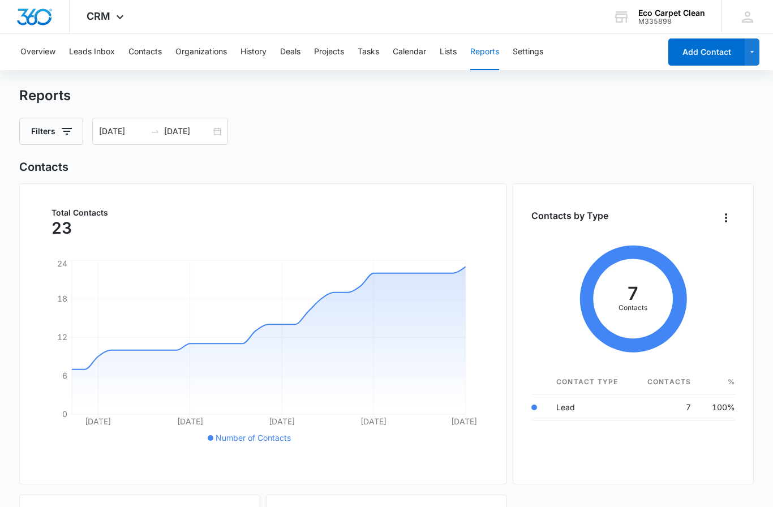
scroll to position [0, 0]
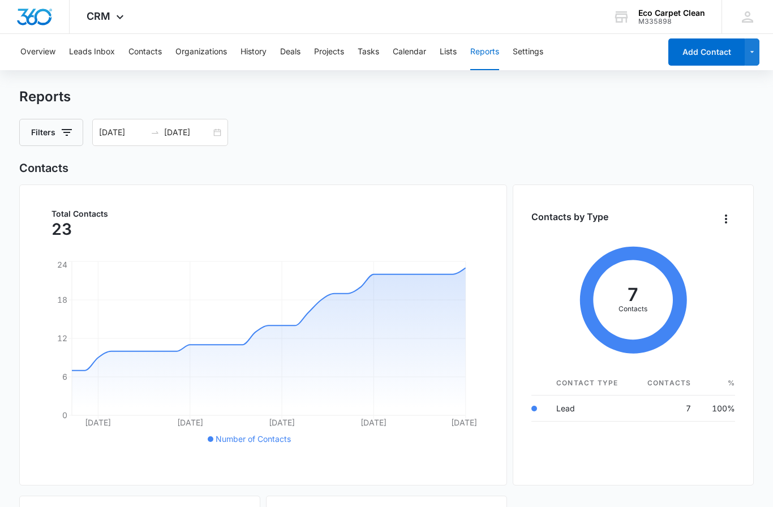
click at [279, 55] on div "Overview Leads Inbox Contacts Organizations History Deals Projects Tasks Calend…" at bounding box center [337, 52] width 647 height 36
click at [338, 50] on button "Projects" at bounding box center [329, 52] width 30 height 36
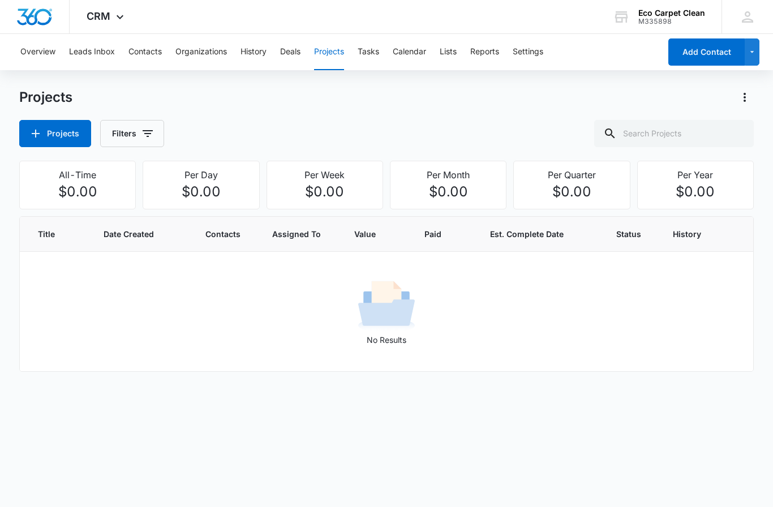
click at [252, 62] on button "History" at bounding box center [254, 52] width 26 height 36
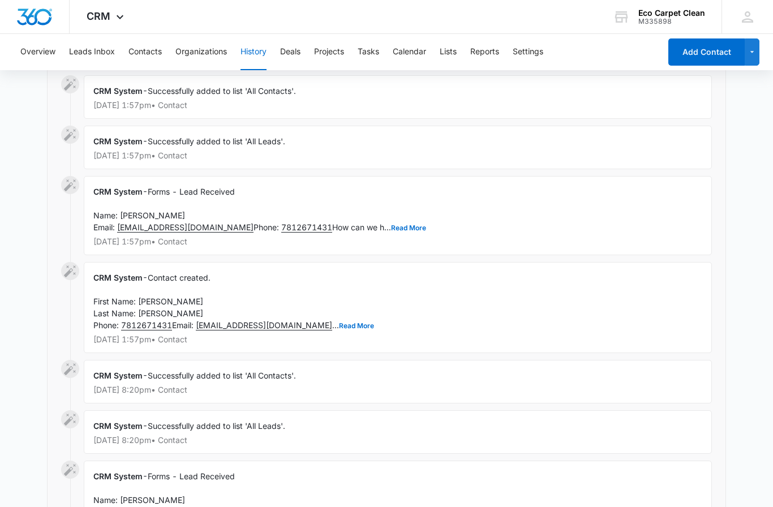
scroll to position [169, 0]
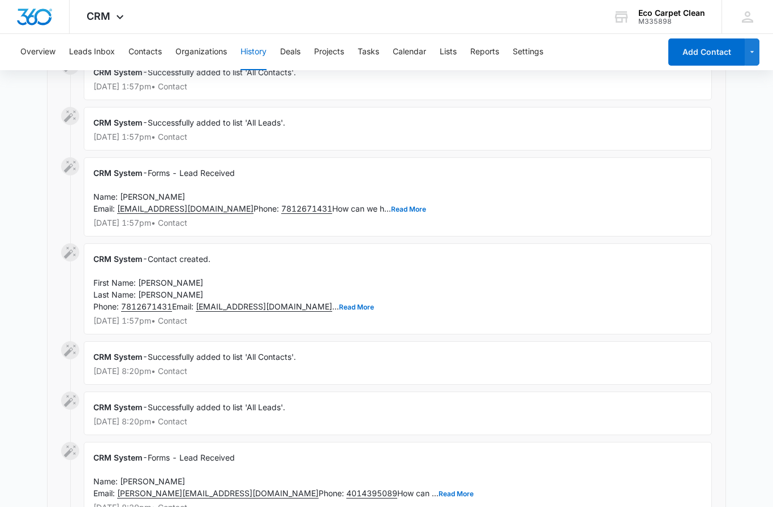
click at [81, 48] on button "Leads Inbox" at bounding box center [92, 52] width 46 height 36
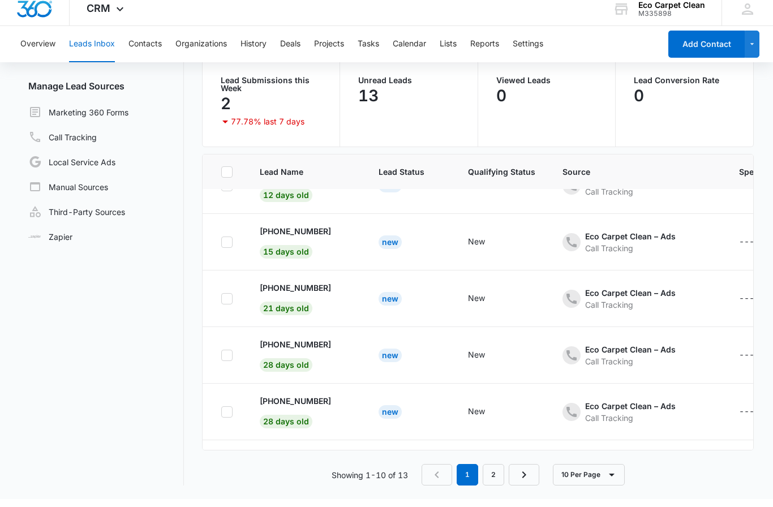
scroll to position [141, 0]
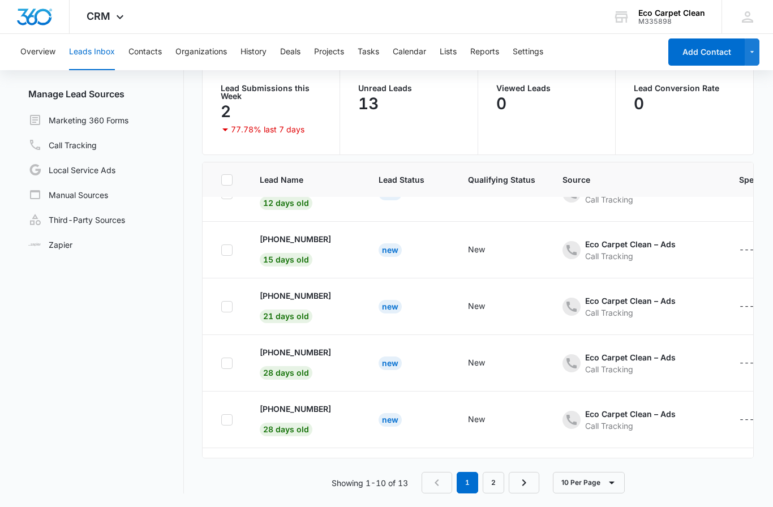
click at [87, 188] on link "Manual Sources" at bounding box center [68, 195] width 80 height 14
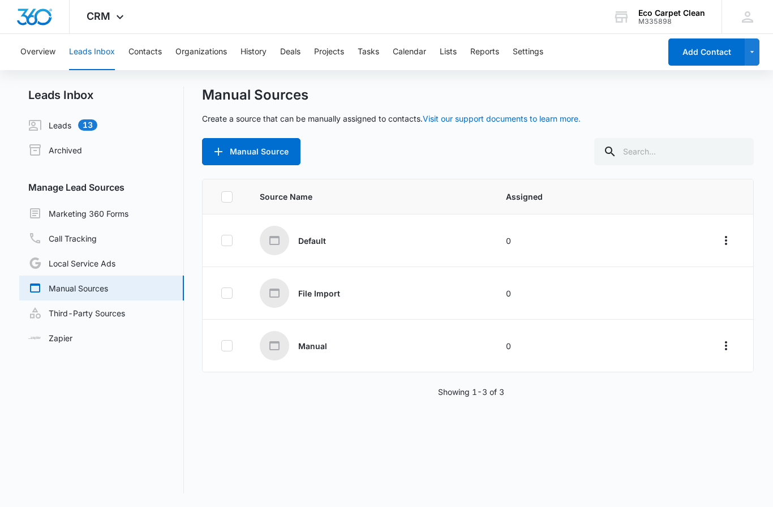
scroll to position [14, 0]
click at [99, 256] on link "Local Service Ads" at bounding box center [71, 263] width 87 height 14
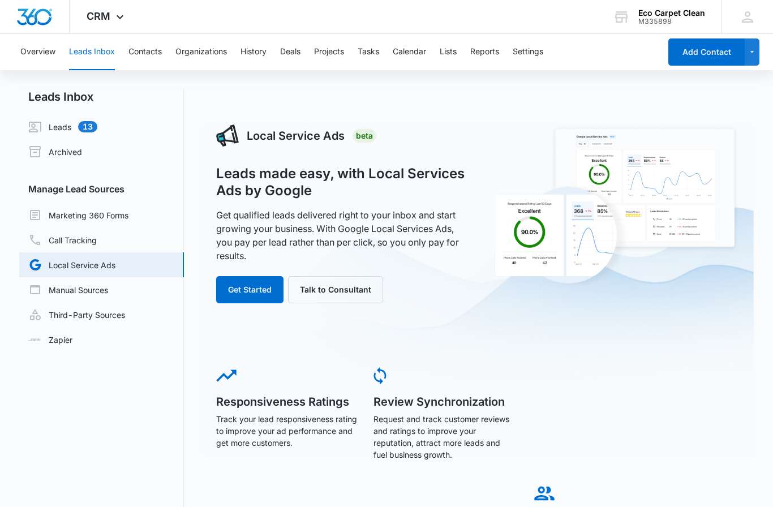
click at [89, 212] on link "Marketing 360 Forms" at bounding box center [78, 215] width 100 height 14
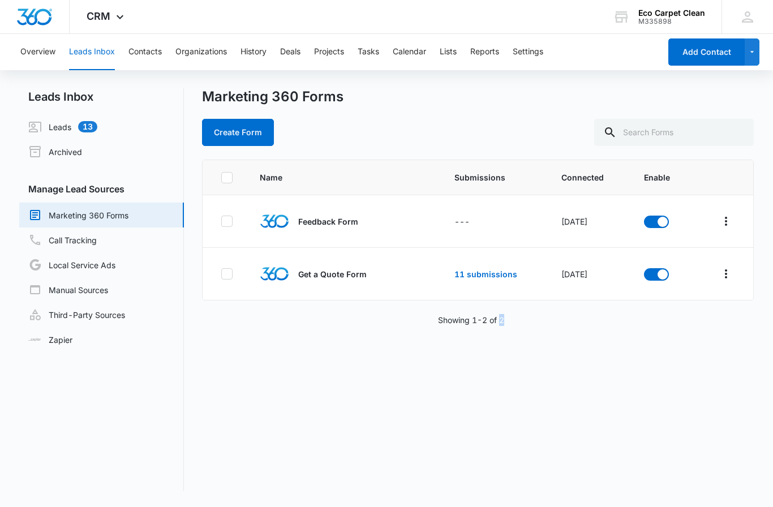
click at [336, 413] on div "Name Submissions Connected Enable Feedback Form --- [DATE] Get a Quote Form 11 …" at bounding box center [478, 326] width 552 height 332
click at [322, 275] on p "Get a Quote Form" at bounding box center [332, 274] width 68 height 12
click at [340, 271] on p "Get a Quote Form" at bounding box center [332, 274] width 68 height 12
click at [728, 279] on icon "Overflow Menu" at bounding box center [726, 274] width 14 height 14
click at [671, 340] on div "Field Mapping" at bounding box center [675, 339] width 64 height 8
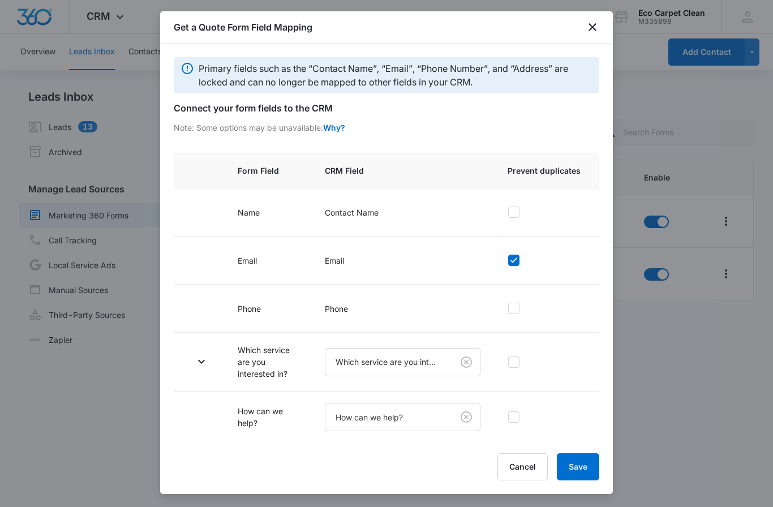
scroll to position [-1, 0]
click at [597, 20] on icon "close" at bounding box center [593, 27] width 14 height 14
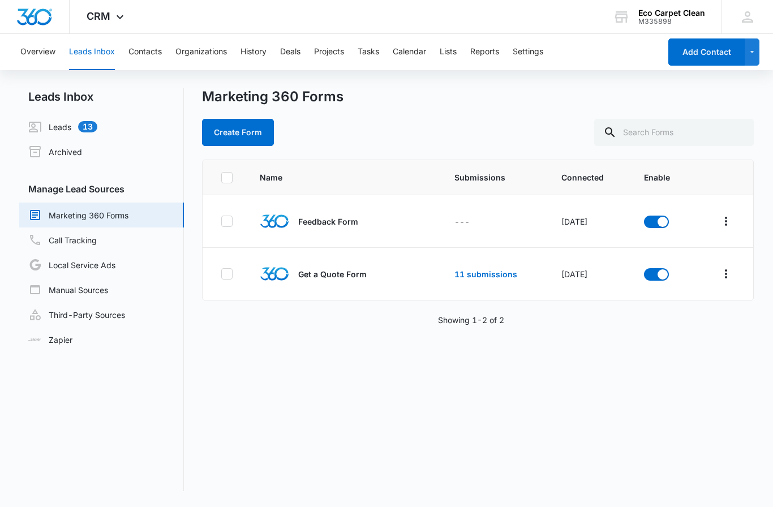
scroll to position [0, 0]
click at [42, 48] on button "Overview" at bounding box center [37, 52] width 35 height 36
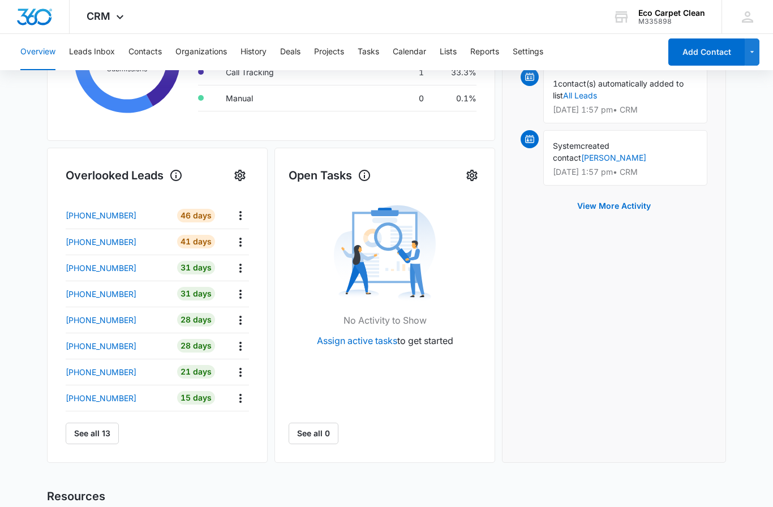
scroll to position [281, 0]
